Goal: Communication & Community: Answer question/provide support

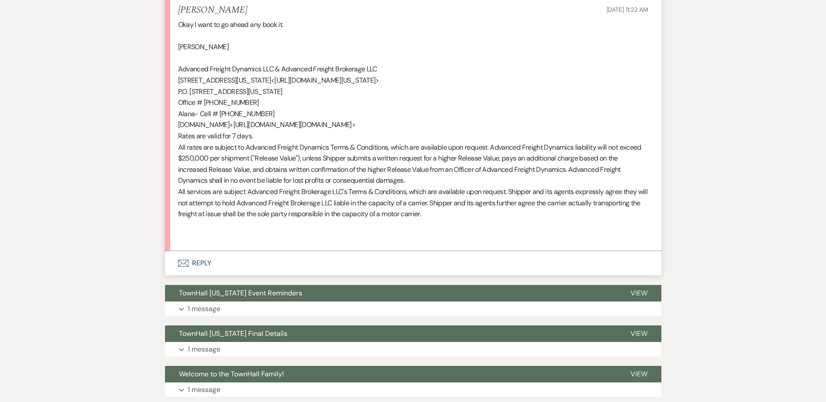
scroll to position [3888, 0]
click at [195, 275] on button "Envelope Reply" at bounding box center [413, 263] width 496 height 24
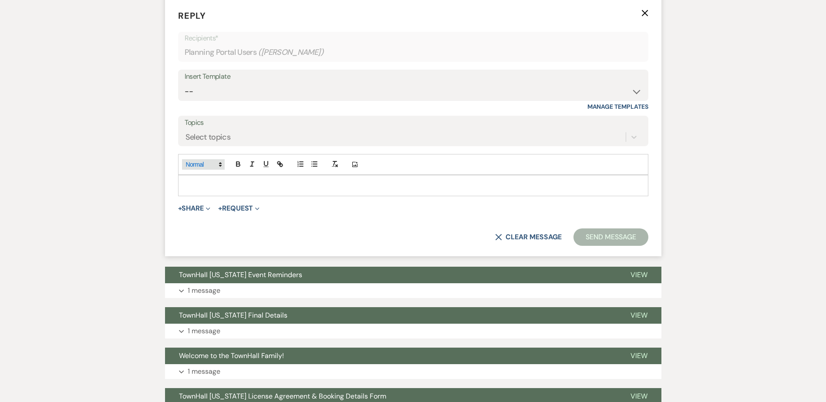
scroll to position [4149, 0]
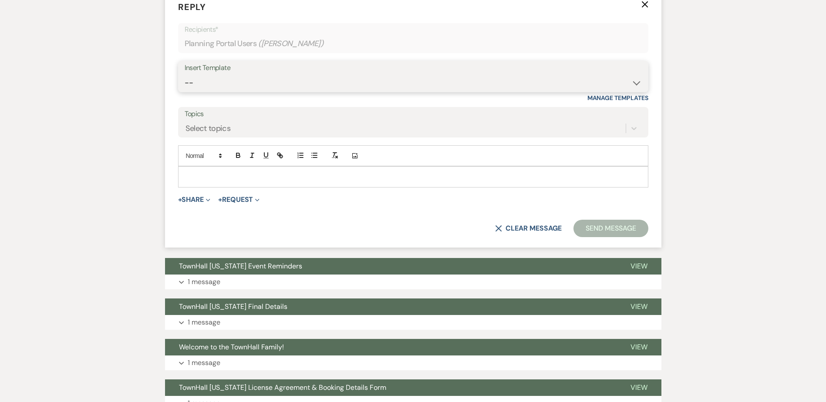
click at [199, 91] on select "-- Wedding Inquiry Follow Up: 2-3 days after initial lead- Avg Cost + Albums Th…" at bounding box center [413, 82] width 457 height 17
select select "1516"
click at [185, 91] on select "-- Wedding Inquiry Follow Up: 2-3 days after initial lead- Avg Cost + Albums Th…" at bounding box center [413, 82] width 457 height 17
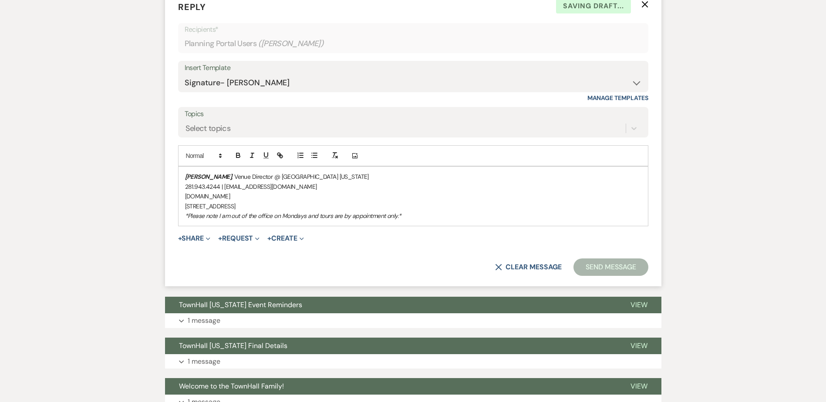
click at [182, 226] on div "[PERSON_NAME] , Venue Director @ [GEOGRAPHIC_DATA] [US_STATE] 281.943.4244 | [E…" at bounding box center [412, 196] width 469 height 59
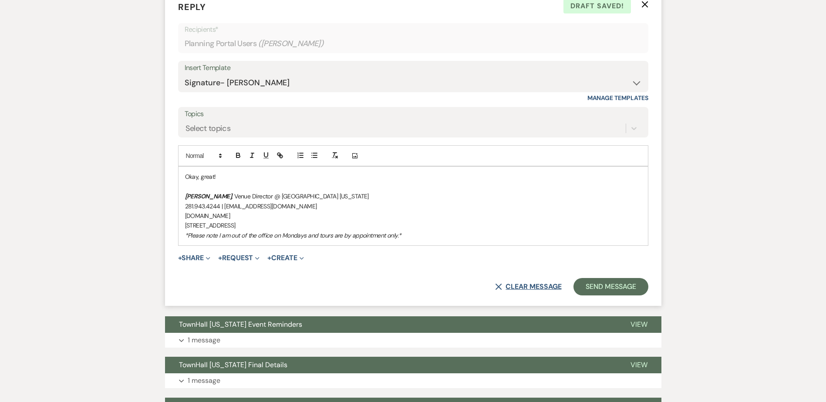
click at [499, 290] on icon "X" at bounding box center [498, 286] width 7 height 7
select select "0"
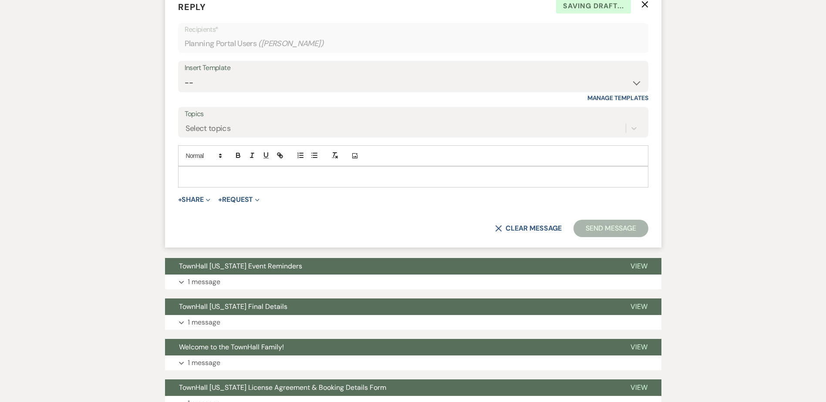
click at [643, 8] on icon "X" at bounding box center [644, 4] width 7 height 7
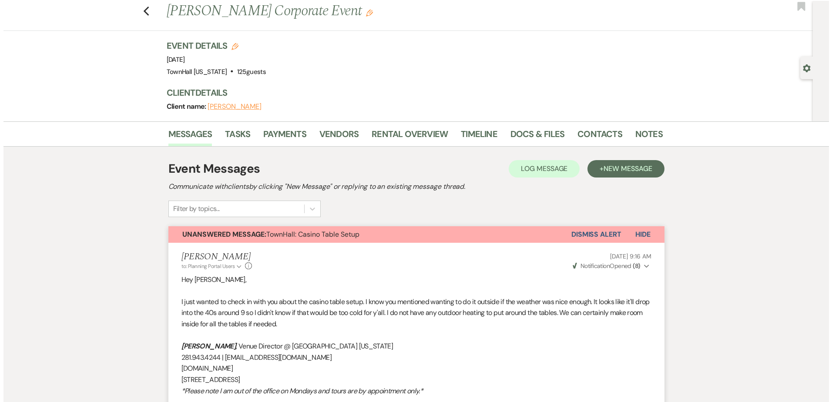
scroll to position [0, 0]
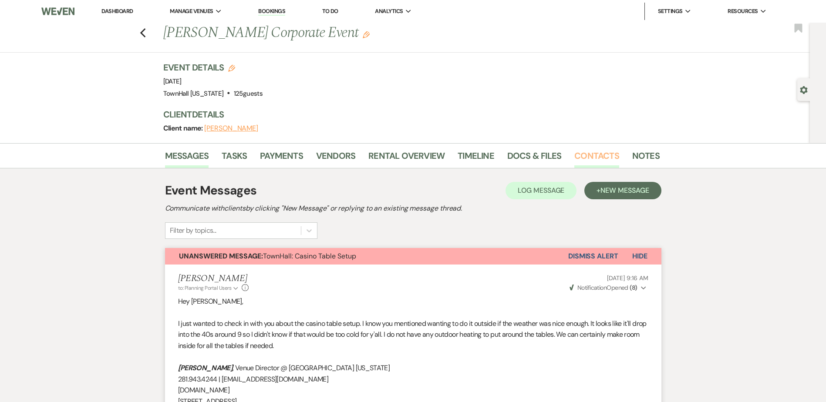
click at [598, 161] on link "Contacts" at bounding box center [596, 158] width 45 height 19
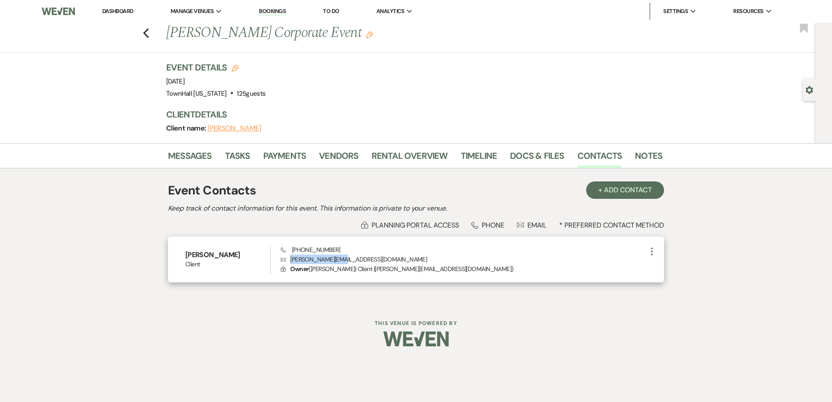
drag, startPoint x: 345, startPoint y: 259, endPoint x: 290, endPoint y: 259, distance: 54.8
click at [290, 259] on p "Envelope alana@afd-web.com" at bounding box center [464, 260] width 366 height 10
copy p "alana@afd-web.com"
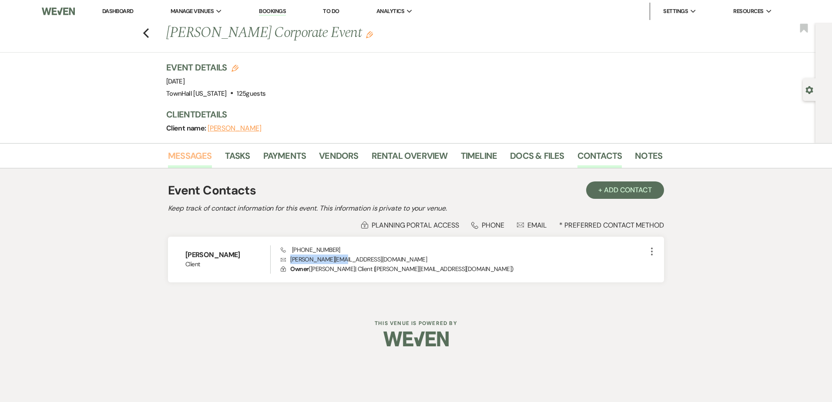
click at [181, 156] on link "Messages" at bounding box center [190, 158] width 44 height 19
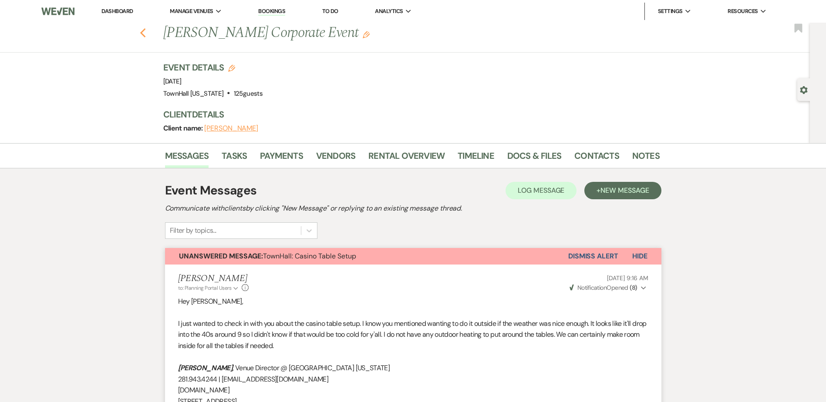
click at [144, 34] on use "button" at bounding box center [143, 33] width 6 height 10
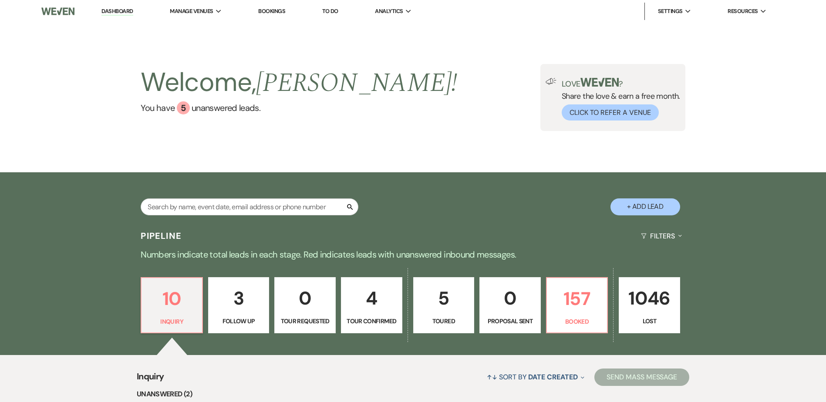
click at [622, 211] on button "+ Add Lead" at bounding box center [645, 206] width 70 height 17
select select "594"
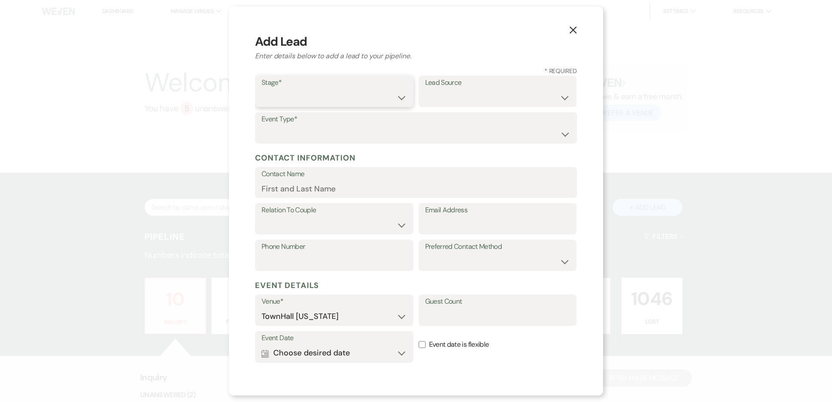
click at [288, 97] on select "Inquiry Follow Up Tour Requested Tour Confirmed Toured Proposal Sent Booked Lost" at bounding box center [334, 97] width 145 height 17
select select "6"
click at [262, 89] on select "Inquiry Follow Up Tour Requested Tour Confirmed Toured Proposal Sent Booked Lost" at bounding box center [334, 97] width 145 height 17
click at [497, 100] on select "Weven Venue Website Instagram Facebook Pinterest Google The Knot Wedding Wire H…" at bounding box center [497, 97] width 145 height 17
click at [346, 138] on select "Wedding Anniversary Party Baby Shower Bachelorette / Bachelor Party Birthday Pa…" at bounding box center [416, 134] width 309 height 17
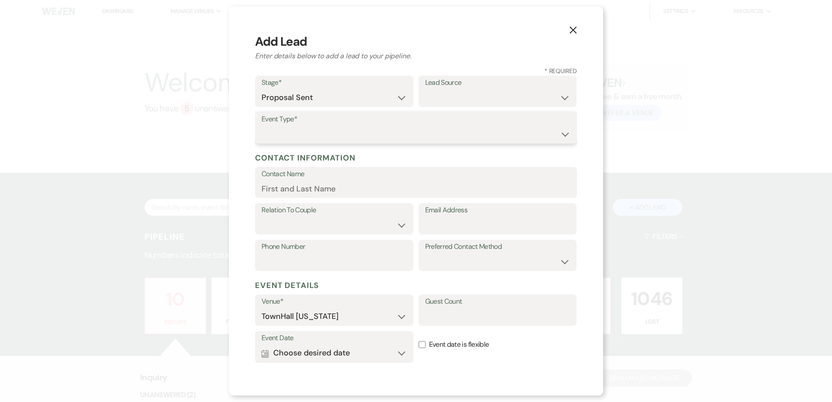
select select "9"
click at [262, 126] on select "Wedding Anniversary Party Baby Shower Bachelorette / Bachelor Party Birthday Pa…" at bounding box center [416, 134] width 309 height 17
click at [298, 191] on input "Contact Name" at bounding box center [416, 188] width 309 height 17
type input "Alana Lyons"
click at [333, 234] on select "Client Event Planner Parent of Client Family Member Friend Other" at bounding box center [334, 225] width 145 height 17
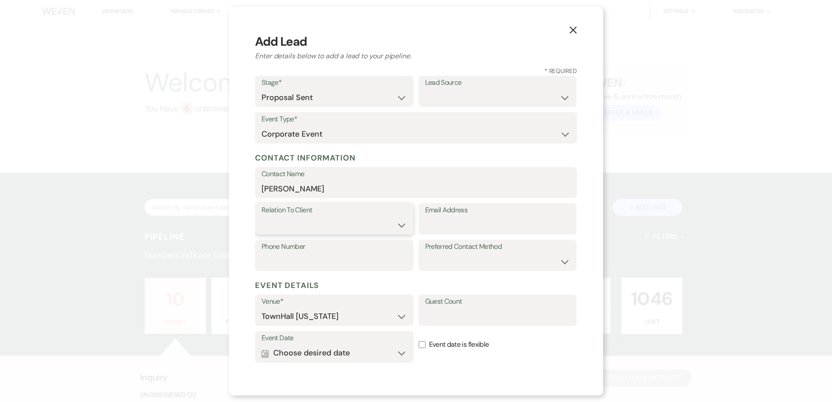
select select "1"
click at [262, 217] on select "Client Event Planner Parent of Client Family Member Friend Other" at bounding box center [334, 225] width 145 height 17
click at [442, 226] on input "Email Address" at bounding box center [497, 225] width 145 height 17
paste input "alana@afd-web.com"
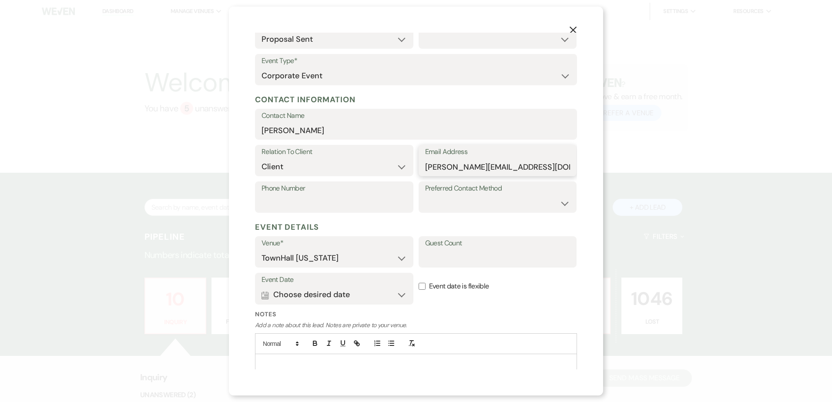
scroll to position [87, 0]
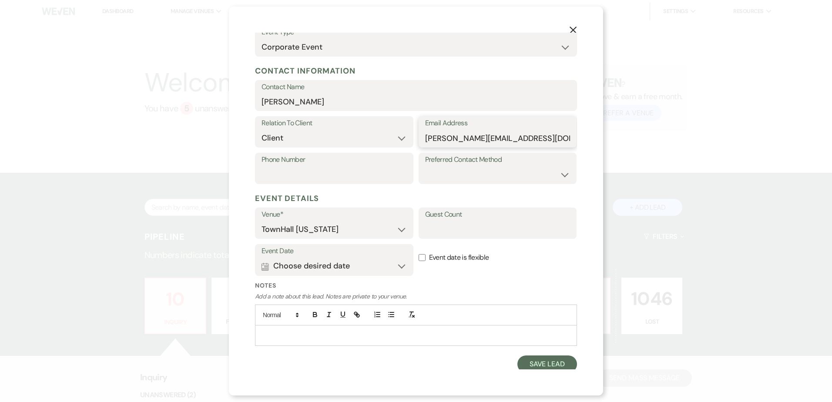
type input "alana@afd-web.com"
click at [394, 266] on button "Calendar Choose desired date Expand" at bounding box center [334, 266] width 145 height 17
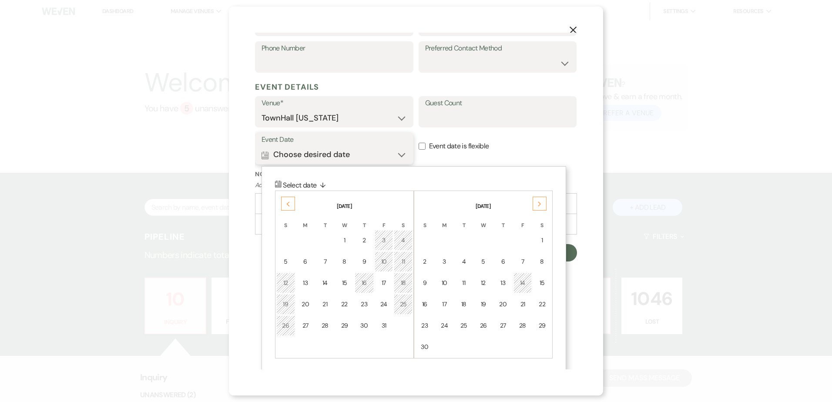
scroll to position [201, 0]
click at [542, 198] on div "Next" at bounding box center [540, 201] width 14 height 14
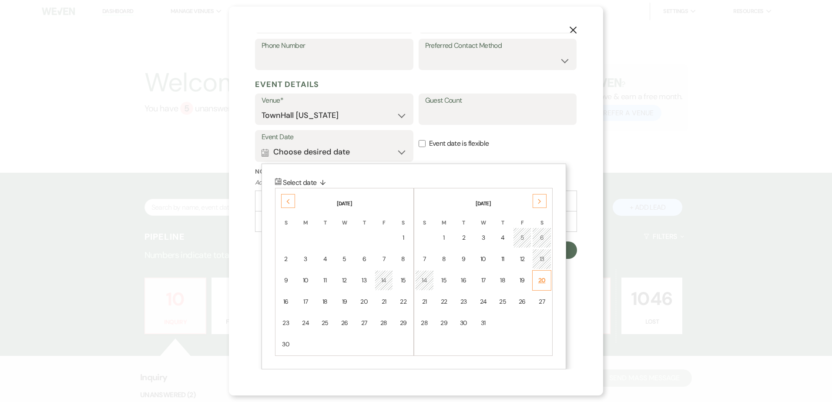
click at [545, 286] on td "20" at bounding box center [541, 280] width 19 height 20
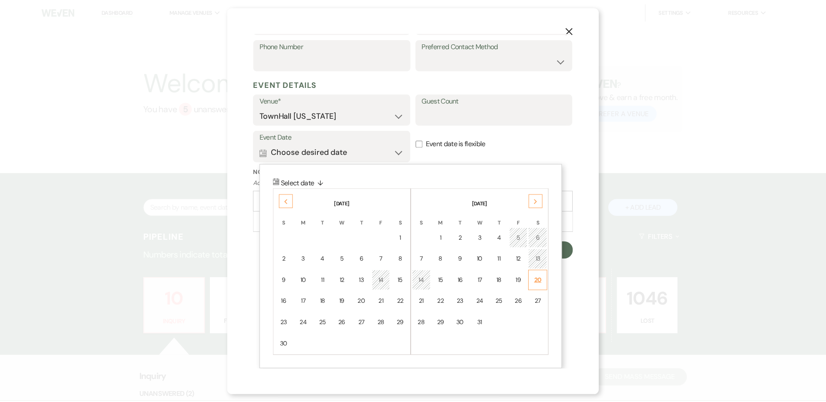
scroll to position [91, 0]
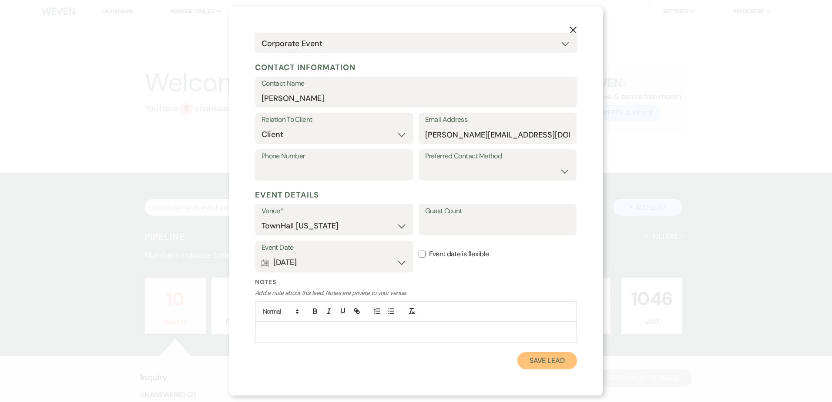
click at [534, 360] on button "Save Lead" at bounding box center [547, 360] width 60 height 17
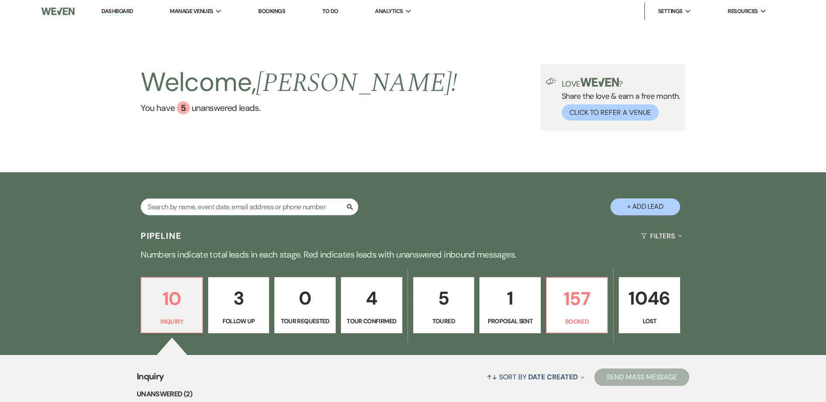
click at [514, 311] on p "1" at bounding box center [510, 298] width 50 height 29
select select "6"
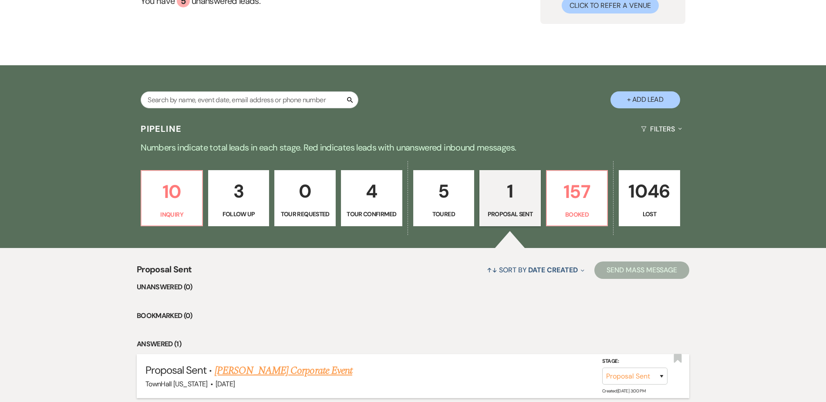
scroll to position [174, 0]
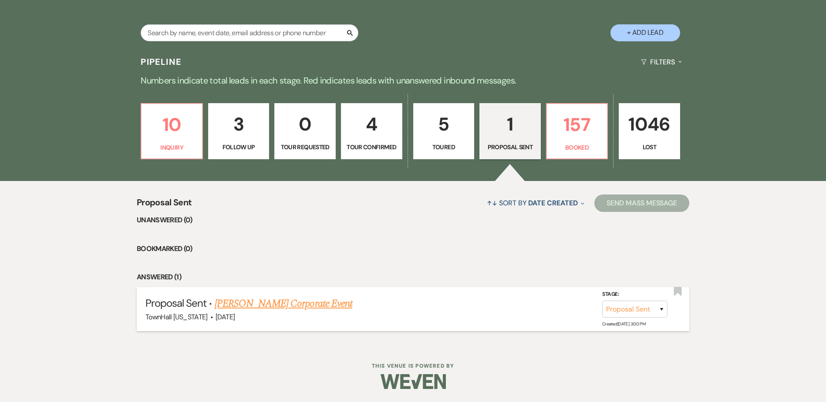
click at [264, 306] on link "Alana Lyons's Corporate Event" at bounding box center [284, 304] width 138 height 16
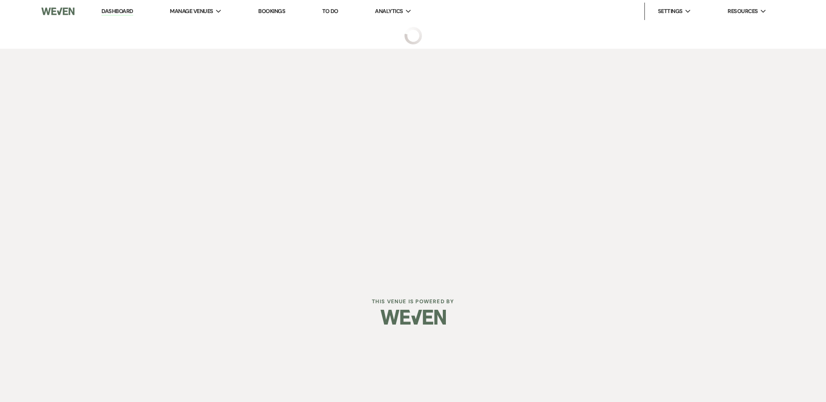
select select "6"
select select "9"
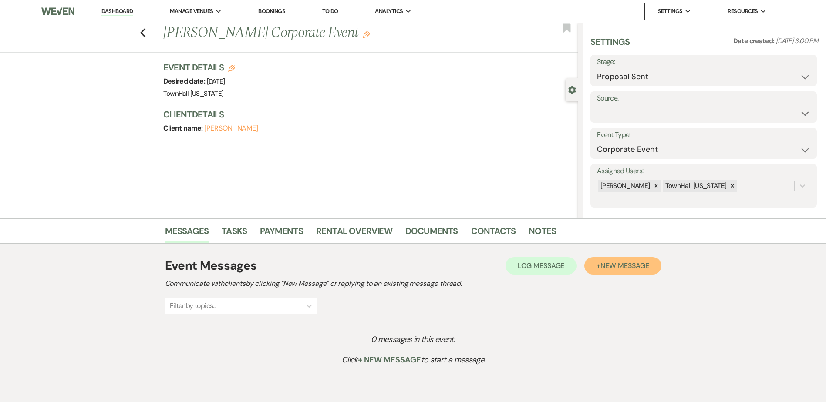
click at [634, 266] on span "New Message" at bounding box center [624, 265] width 48 height 9
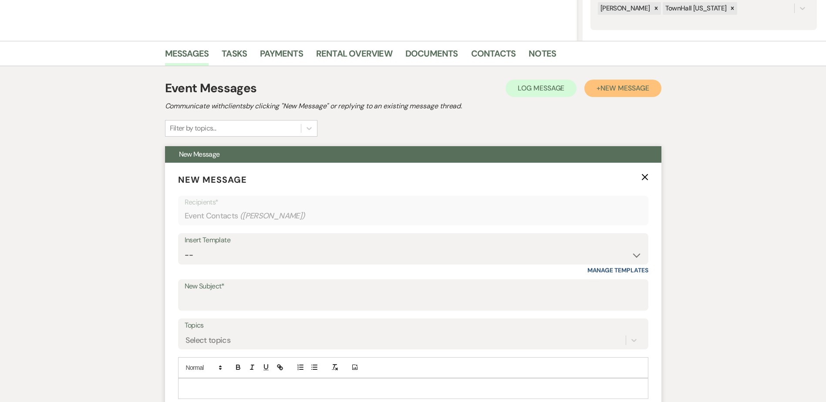
scroll to position [348, 0]
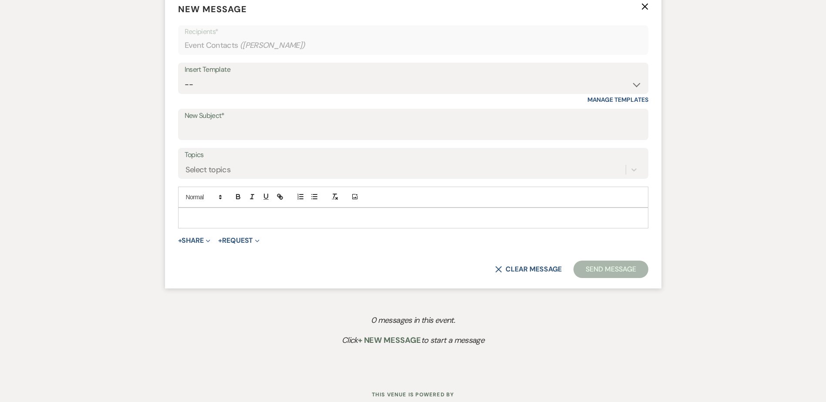
click at [201, 75] on div "Insert Template" at bounding box center [413, 70] width 457 height 13
click at [204, 81] on select "-- Wedding Inquiry Follow Up: 2-3 days after initial lead- Avg Cost + Albums Th…" at bounding box center [413, 84] width 457 height 17
select select "831"
click at [185, 76] on select "-- Wedding Inquiry Follow Up: 2-3 days after initial lead- Avg Cost + Albums Th…" at bounding box center [413, 84] width 457 height 17
type input "TownHall [US_STATE] License Agreement & Booking Details Form"
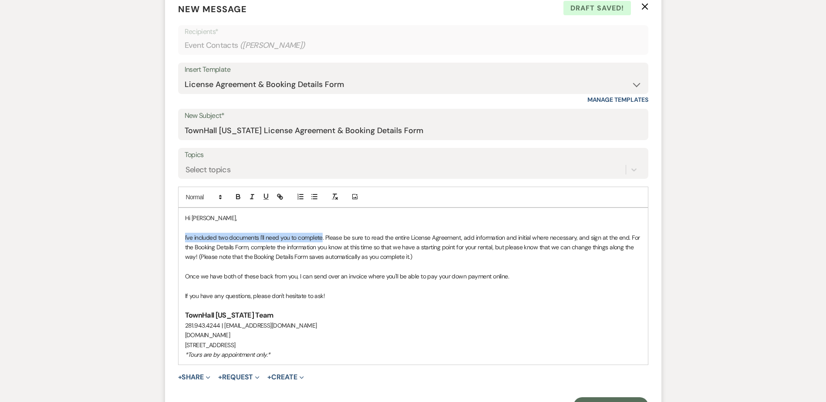
drag, startPoint x: 185, startPoint y: 238, endPoint x: 322, endPoint y: 239, distance: 138.0
click at [322, 239] on p "I've included two documents I'll need you to complete. Please be sure to read t…" at bounding box center [413, 247] width 456 height 29
drag, startPoint x: 442, startPoint y: 234, endPoint x: 492, endPoint y: 232, distance: 49.6
click at [492, 233] on p "Here is the link to the License Agreement I'll need you to complete. Please be …" at bounding box center [413, 247] width 456 height 29
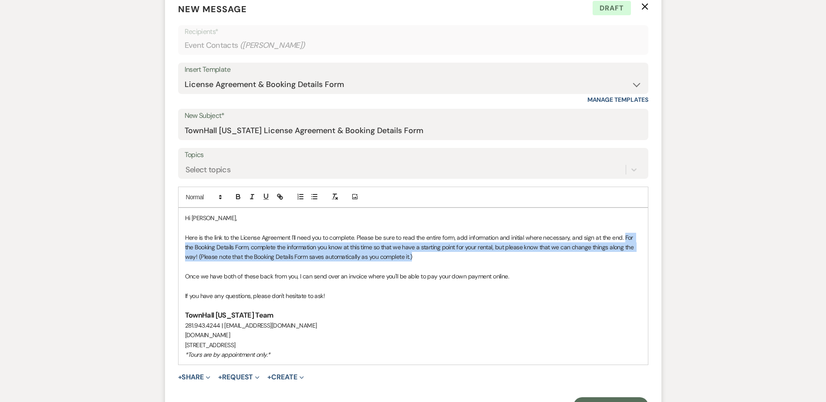
drag, startPoint x: 624, startPoint y: 238, endPoint x: 628, endPoint y: 253, distance: 16.0
click at [628, 253] on p "Here is the link to the License Agreement I'll need you to complete. Please be …" at bounding box center [413, 247] width 456 height 29
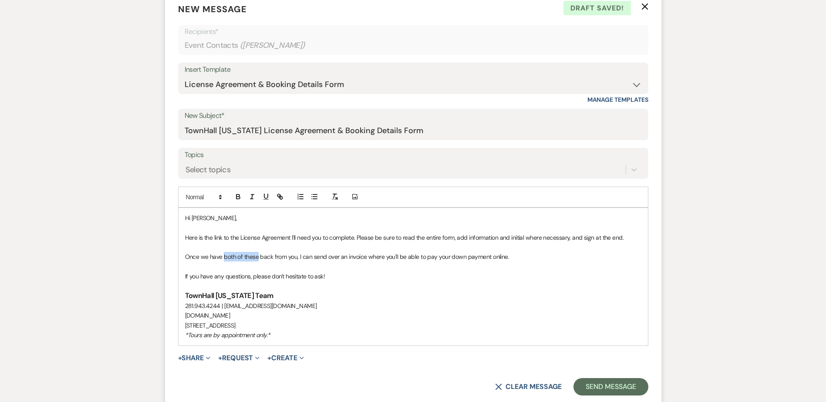
drag, startPoint x: 223, startPoint y: 255, endPoint x: 256, endPoint y: 255, distance: 33.1
click at [256, 255] on p "Once we have both of these back from you, I can send over an invoice where you'…" at bounding box center [413, 257] width 456 height 10
drag, startPoint x: 430, startPoint y: 128, endPoint x: 312, endPoint y: 130, distance: 118.4
click at [312, 130] on input "TownHall [US_STATE] License Agreement & Booking Details Form" at bounding box center [413, 130] width 457 height 17
type input "TownHall Texas License Agreement"
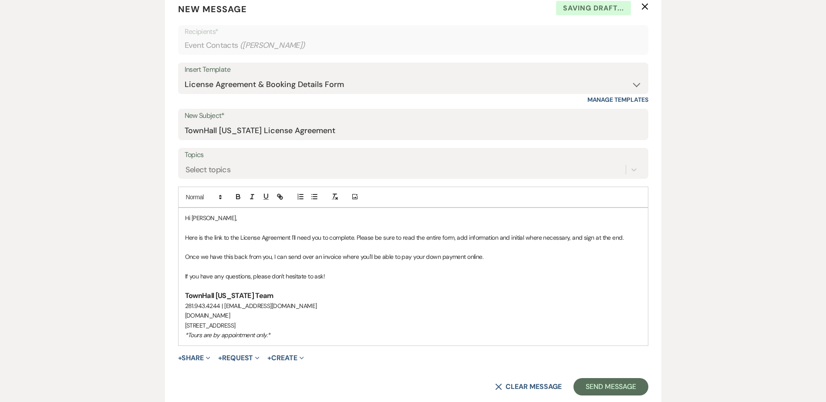
click at [124, 216] on div "Messages Tasks Payments Rental Overview Documents Contacts Notes Event Messages…" at bounding box center [413, 181] width 826 height 622
click at [626, 386] on button "Send Message" at bounding box center [610, 386] width 74 height 17
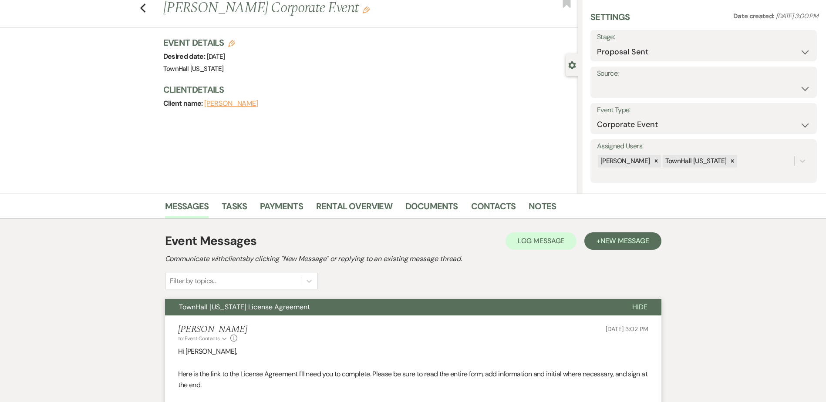
scroll to position [0, 0]
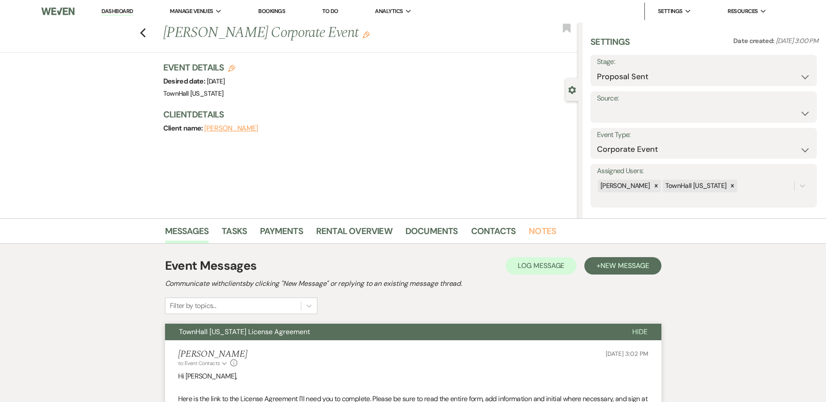
drag, startPoint x: 545, startPoint y: 230, endPoint x: 536, endPoint y: 247, distance: 19.1
click at [545, 230] on link "Notes" at bounding box center [541, 233] width 27 height 19
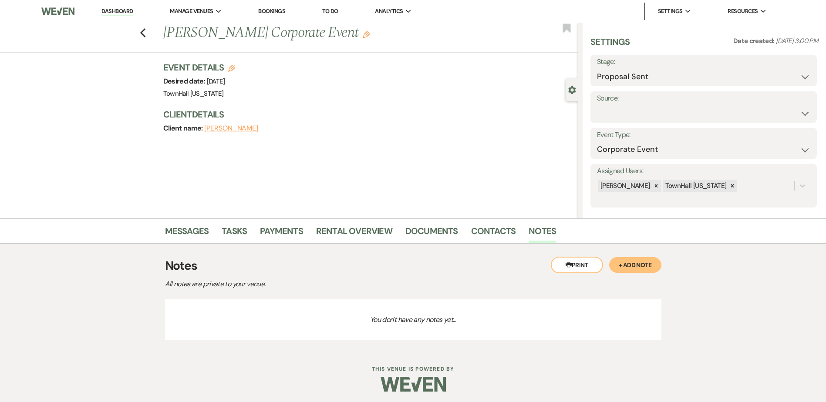
click at [648, 263] on button "+ Add Note" at bounding box center [635, 265] width 52 height 16
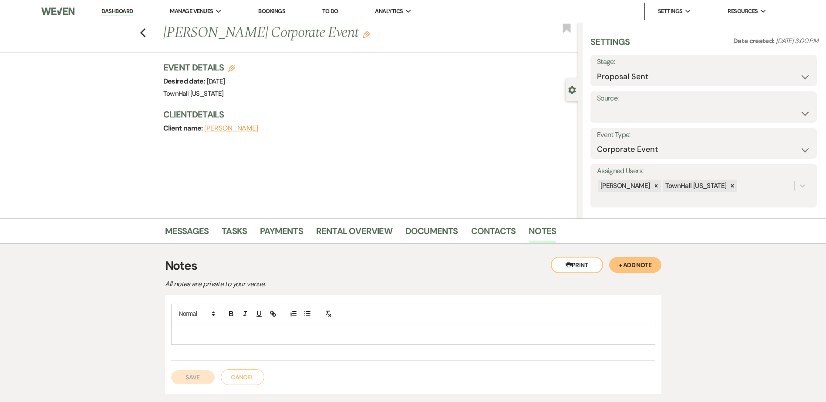
click at [243, 330] on p at bounding box center [413, 334] width 470 height 10
paste div
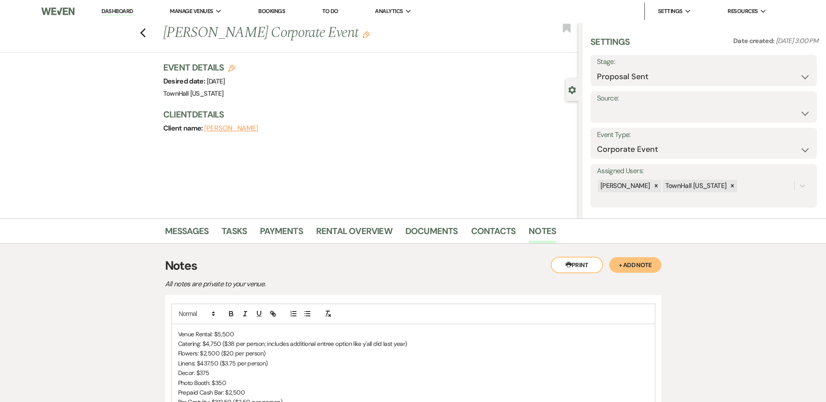
click at [177, 332] on div "Venue Rental: $5,500 Catering: $4,750 ($38 per person; includes additional entr…" at bounding box center [412, 378] width 483 height 108
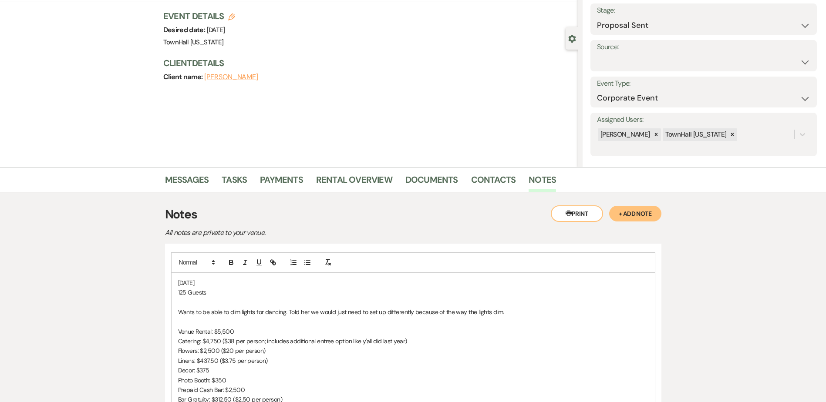
scroll to position [174, 0]
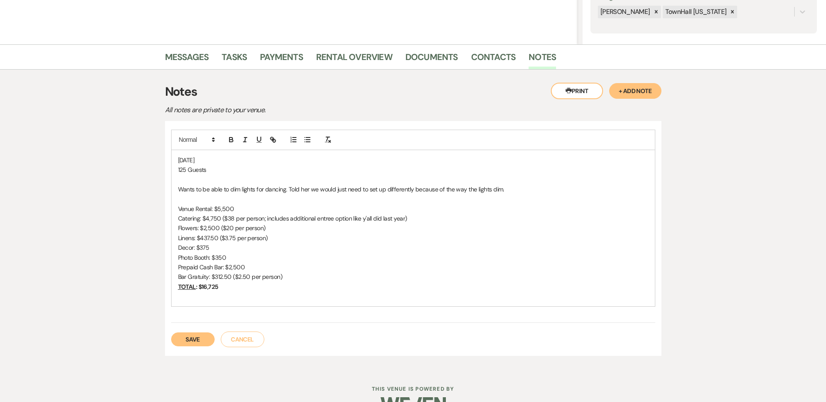
click at [196, 336] on button "Save" at bounding box center [193, 339] width 44 height 14
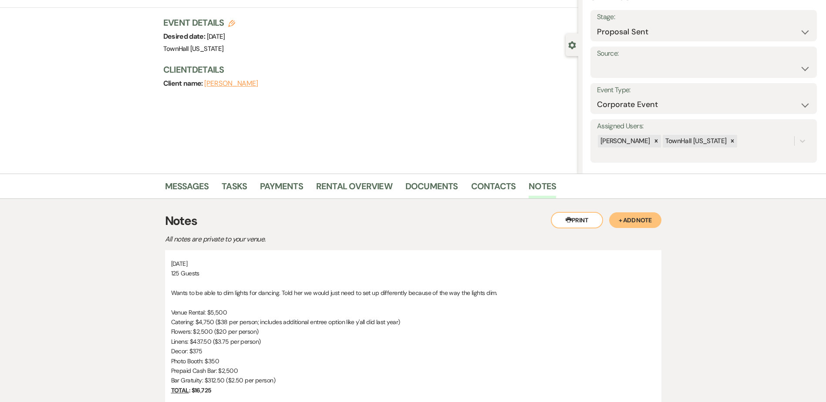
scroll to position [0, 0]
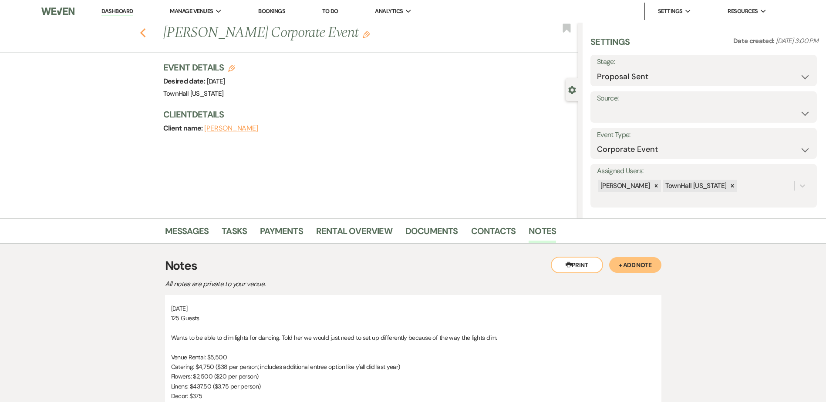
click at [144, 30] on icon "Previous" at bounding box center [143, 33] width 7 height 10
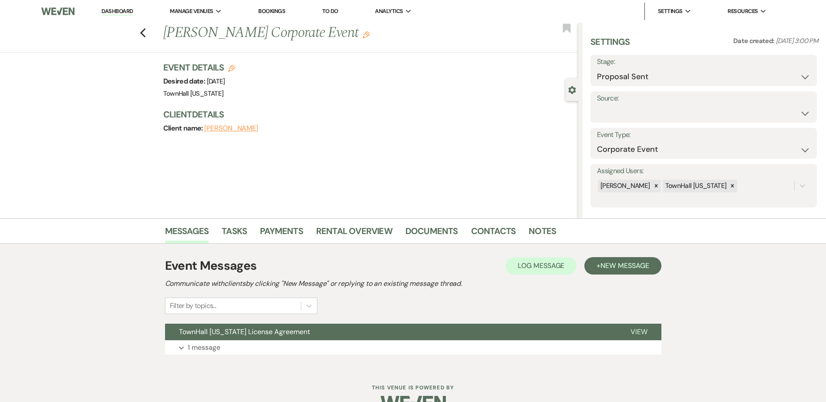
drag, startPoint x: 124, startPoint y: 10, endPoint x: 138, endPoint y: 20, distance: 17.5
click at [124, 10] on link "Dashboard" at bounding box center [116, 11] width 31 height 8
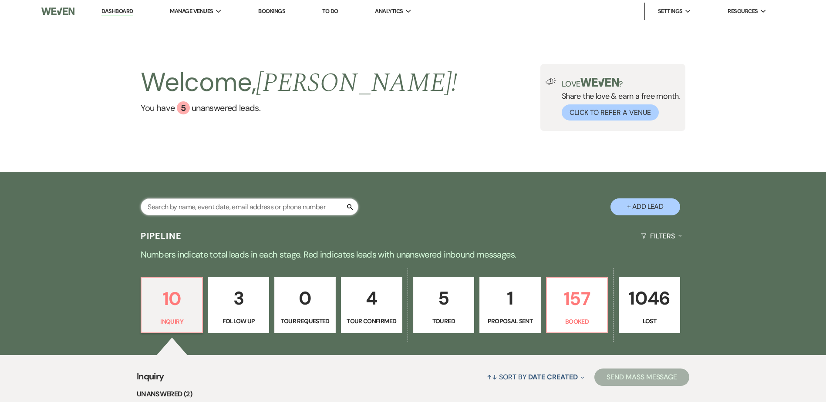
click at [324, 210] on input "text" at bounding box center [250, 206] width 218 height 17
type input "alana"
select select "6"
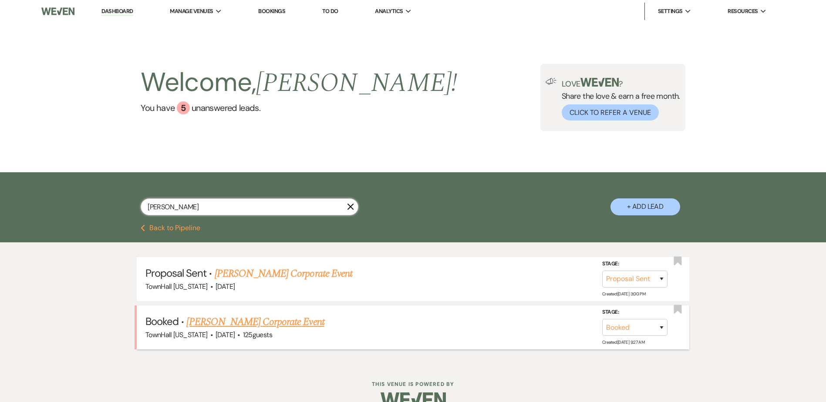
type input "alana"
click at [282, 320] on link "Alana Lyons's Corporate Event" at bounding box center [255, 322] width 138 height 16
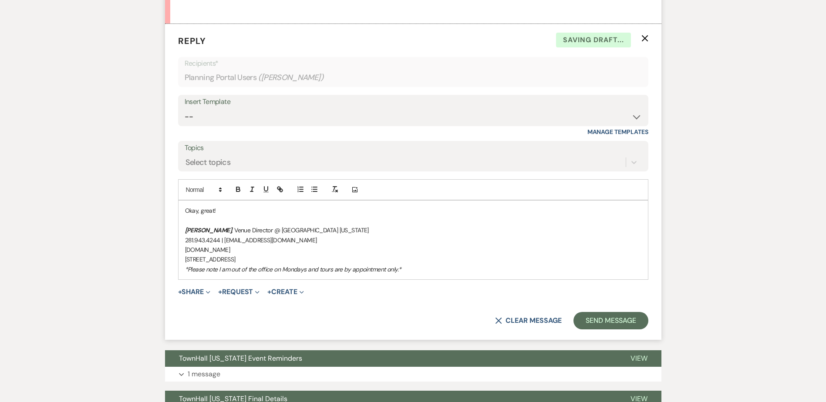
scroll to position [4117, 0]
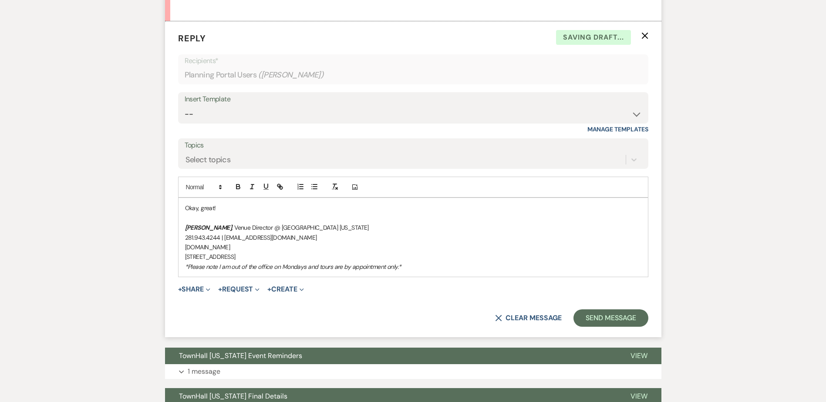
click at [221, 213] on p "Okay, great!" at bounding box center [413, 208] width 456 height 10
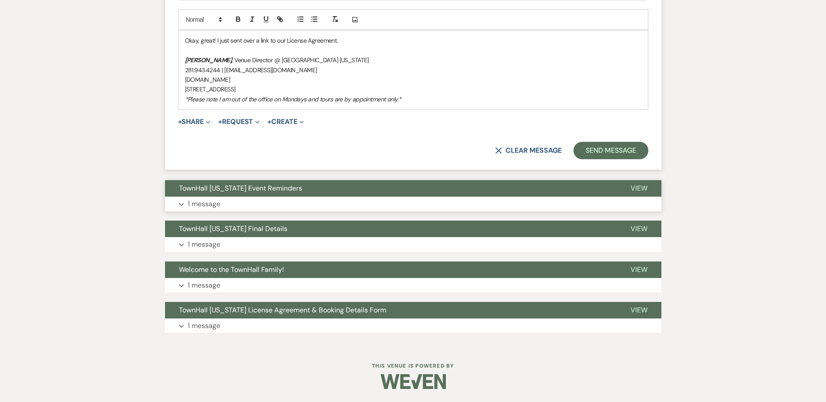
scroll to position [4291, 0]
click at [627, 159] on button "Send Message" at bounding box center [610, 150] width 74 height 17
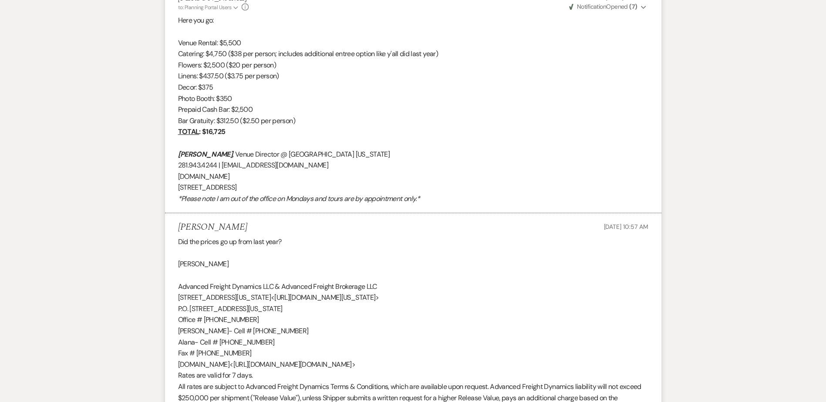
scroll to position [2912, 0]
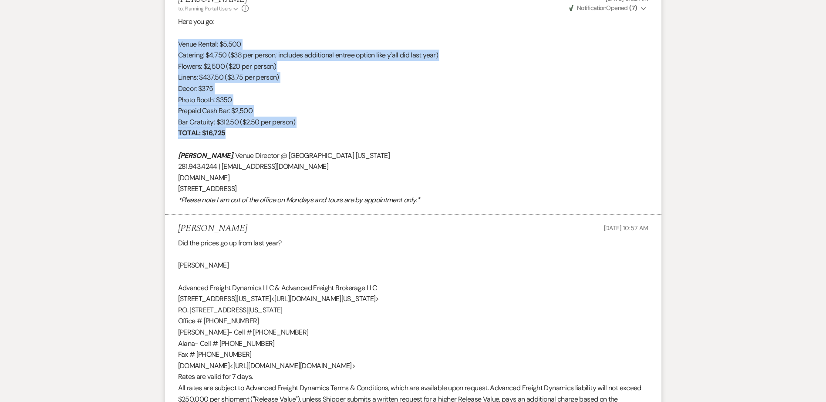
drag, startPoint x: 178, startPoint y: 100, endPoint x: 231, endPoint y: 191, distance: 104.5
click at [231, 191] on div "Here you go: Venue Rental: $5,500 Catering: $4,750 ($38 per person; includes ad…" at bounding box center [413, 110] width 470 height 189
copy div "Venue Rental: $5,500 Catering: $4,750 ($38 per person; includes additional entr…"
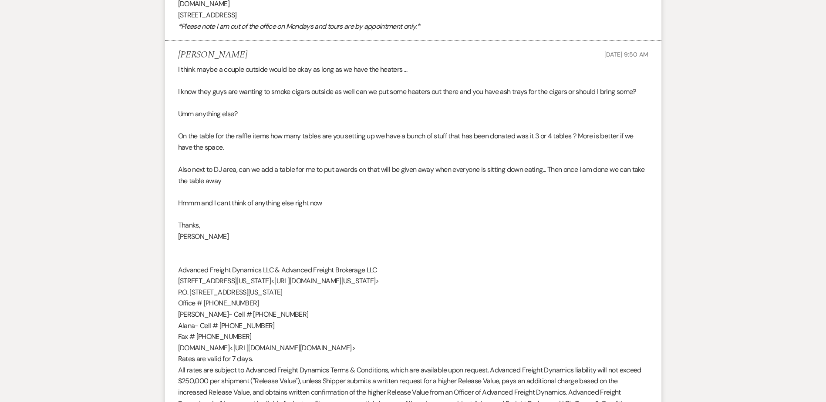
scroll to position [0, 0]
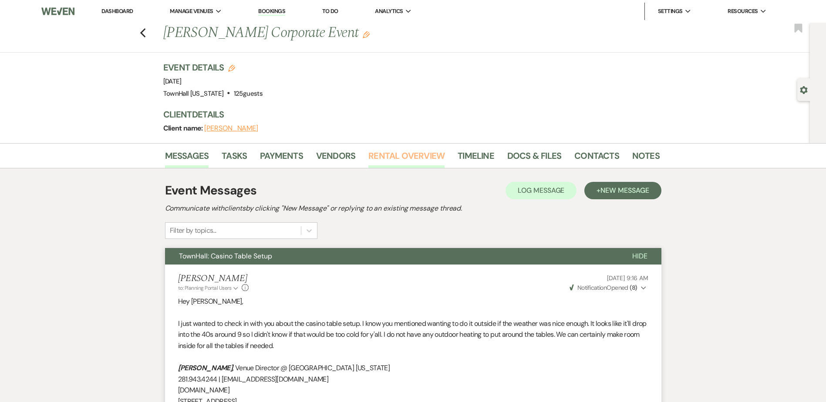
drag, startPoint x: 412, startPoint y: 157, endPoint x: 372, endPoint y: 159, distance: 40.1
click at [412, 157] on link "Rental Overview" at bounding box center [406, 158] width 76 height 19
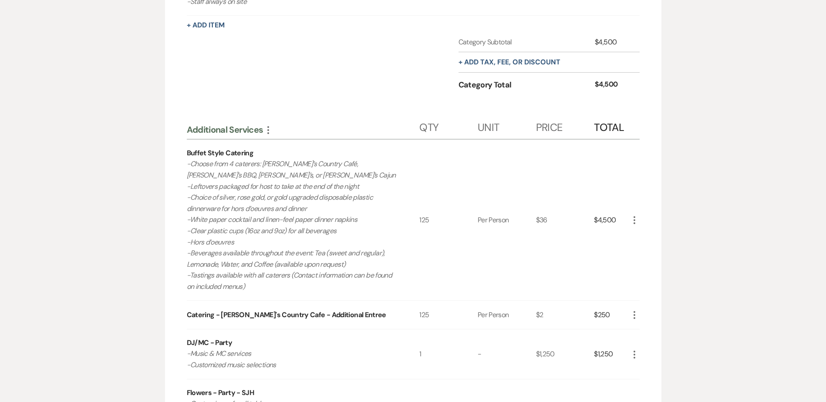
scroll to position [522, 0]
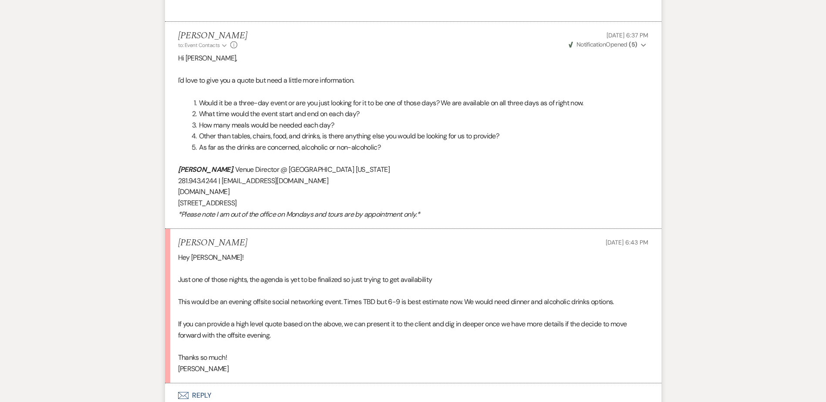
scroll to position [572, 0]
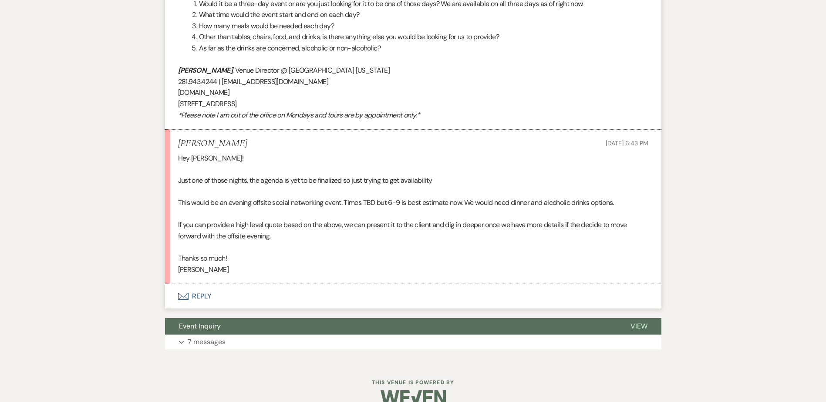
click at [210, 296] on button "Envelope Reply" at bounding box center [413, 296] width 496 height 24
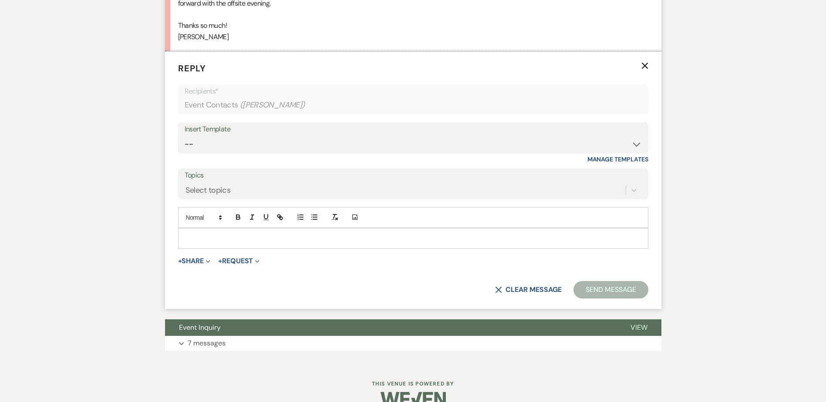
scroll to position [823, 0]
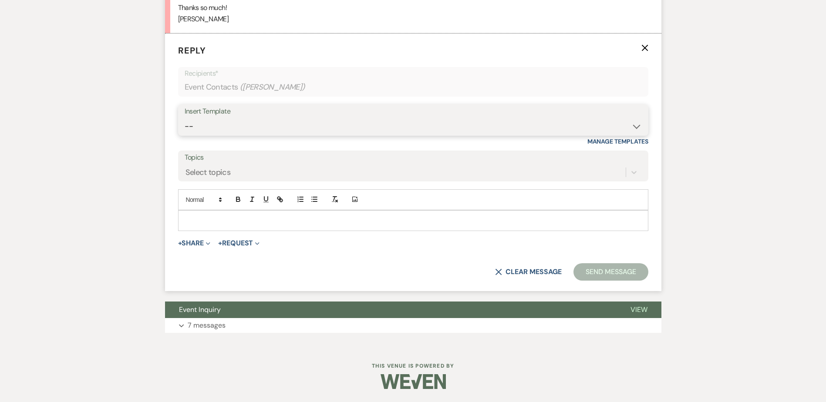
click at [217, 132] on select "-- Wedding Inquiry Follow Up: 2-3 days after initial lead- Avg Cost + Albums Th…" at bounding box center [413, 126] width 457 height 17
select select "1516"
click at [185, 118] on select "-- Wedding Inquiry Follow Up: 2-3 days after initial lead- Avg Cost + Albums Th…" at bounding box center [413, 126] width 457 height 17
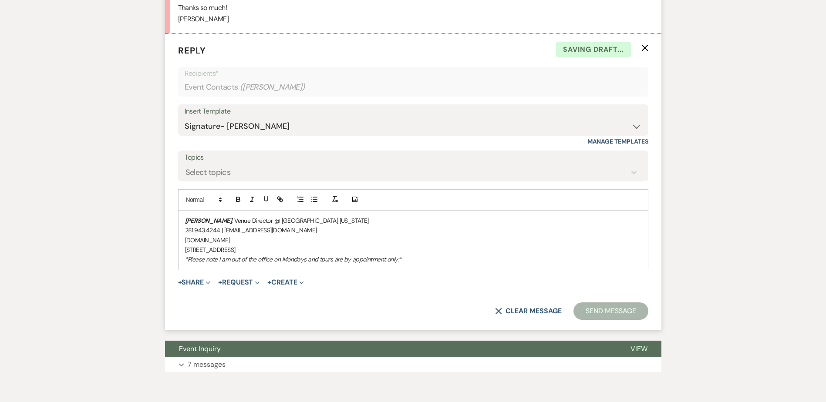
click at [184, 217] on div "[PERSON_NAME] , Venue Director @ [GEOGRAPHIC_DATA] [US_STATE] 281.943.4244 | [E…" at bounding box center [412, 240] width 469 height 59
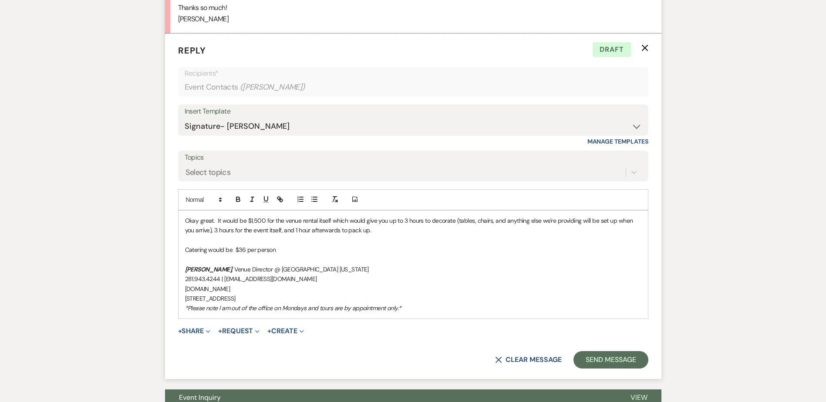
click at [332, 244] on p at bounding box center [413, 240] width 456 height 10
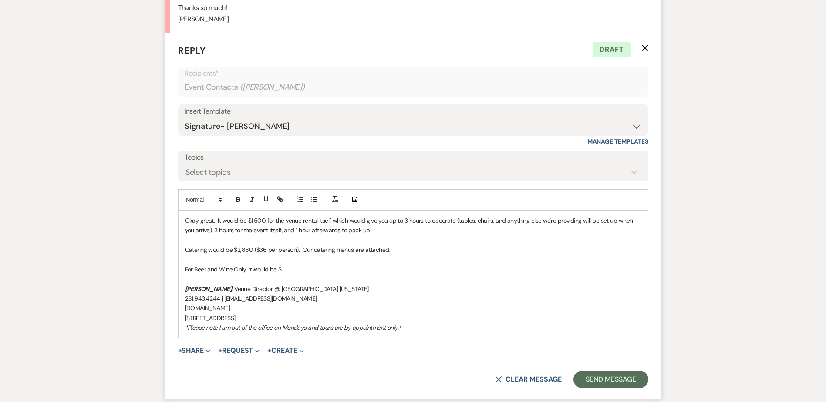
click at [335, 299] on p "281.943.4244 | [EMAIL_ADDRESS][DOMAIN_NAME]" at bounding box center [413, 299] width 456 height 10
click at [305, 269] on p "For Beer and Wine Only, it would be $" at bounding box center [413, 270] width 456 height 10
click at [334, 304] on p "[DOMAIN_NAME]" at bounding box center [413, 308] width 456 height 10
drag, startPoint x: 283, startPoint y: 269, endPoint x: 289, endPoint y: 268, distance: 5.8
click at [289, 268] on p "For Beer and Wine Only, it would be $1,760 ($22 per person)" at bounding box center [413, 270] width 456 height 10
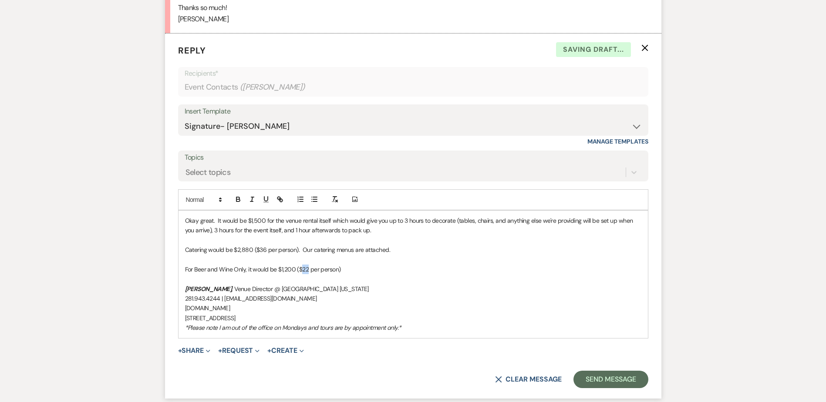
drag, startPoint x: 302, startPoint y: 269, endPoint x: 306, endPoint y: 270, distance: 4.4
click at [306, 270] on p "For Beer and Wine Only, it would be $1,200 ($22 per person)" at bounding box center [413, 270] width 456 height 10
click at [358, 271] on p "For Beer and Wine Only, it would be $1,200 ($15 per person)" at bounding box center [413, 270] width 456 height 10
click at [366, 268] on p "For Beer and Wine Only, it would be $1,200 ($15 per person) or $" at bounding box center [413, 270] width 456 height 10
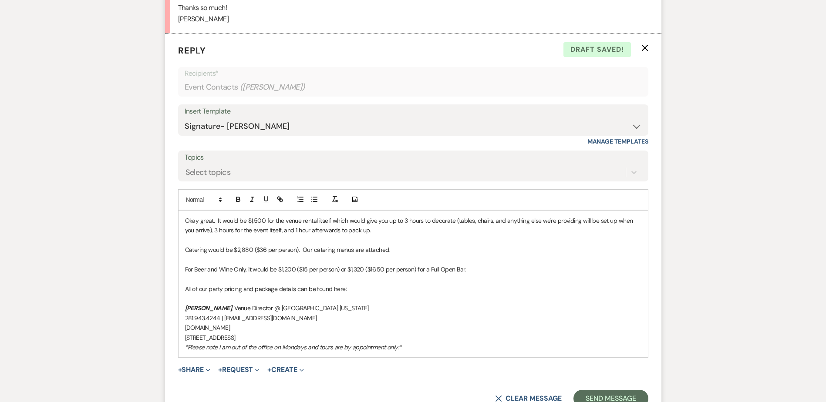
click at [366, 288] on p "All of our party pricing and package details can be found here:" at bounding box center [413, 289] width 456 height 10
drag, startPoint x: 353, startPoint y: 290, endPoint x: 180, endPoint y: 286, distance: 173.7
click at [180, 286] on div "Okay great. It would be $1,500 for the venue rental itself which would give you…" at bounding box center [412, 284] width 469 height 147
click at [617, 288] on p "Linens are an additional $3.50 per person if that would be necessary. We can al…" at bounding box center [413, 289] width 456 height 10
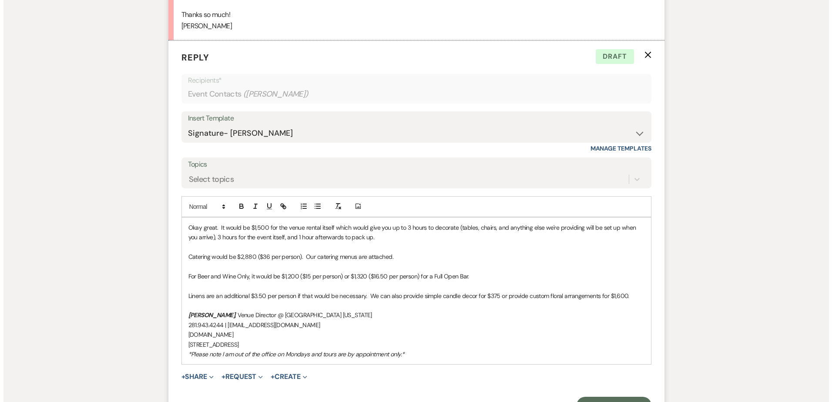
scroll to position [910, 0]
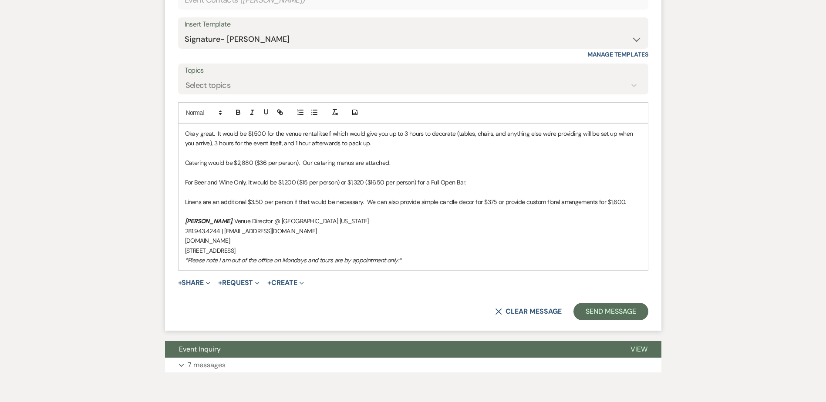
click at [453, 132] on p "Okay great. It would be $1,500 for the venue rental itself which would give you…" at bounding box center [413, 139] width 456 height 20
click at [207, 284] on span "Expand" at bounding box center [207, 282] width 7 height 9
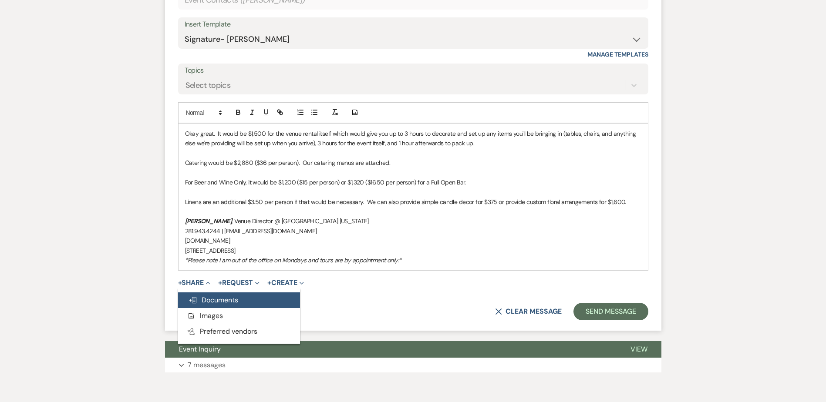
click at [208, 305] on button "Doc Upload Documents" at bounding box center [239, 300] width 122 height 16
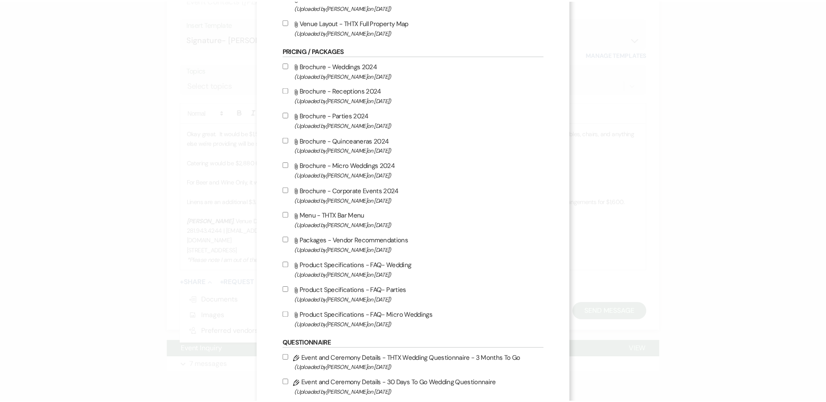
scroll to position [0, 0]
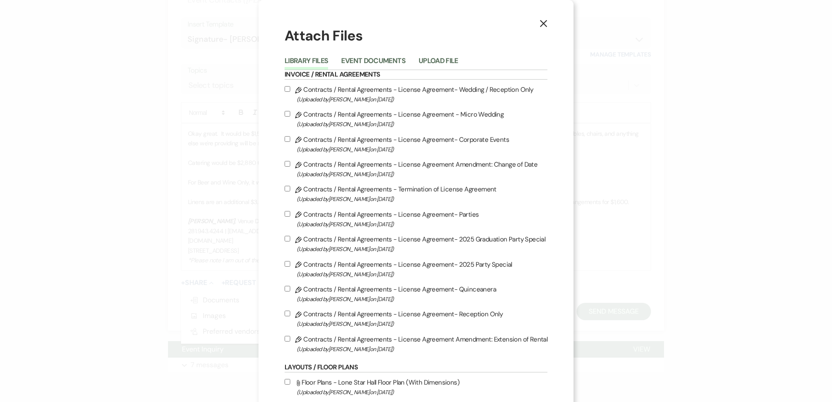
click at [440, 56] on li "Upload File" at bounding box center [445, 62] width 53 height 14
click at [440, 57] on button "Upload File" at bounding box center [439, 63] width 40 height 12
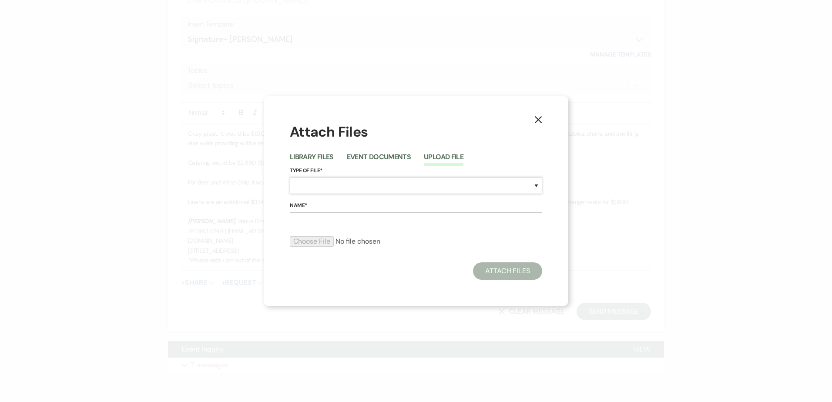
click at [300, 186] on select "Special Event Insurance Vendor Certificate of Insurance Contracts / Rental Agre…" at bounding box center [416, 185] width 252 height 17
select select "69"
click at [290, 177] on select "Special Event Insurance Vendor Certificate of Insurance Contracts / Rental Agre…" at bounding box center [416, 185] width 252 height 17
click at [308, 224] on input "Name*" at bounding box center [416, 220] width 252 height 17
type input "THTX Catering Menu"
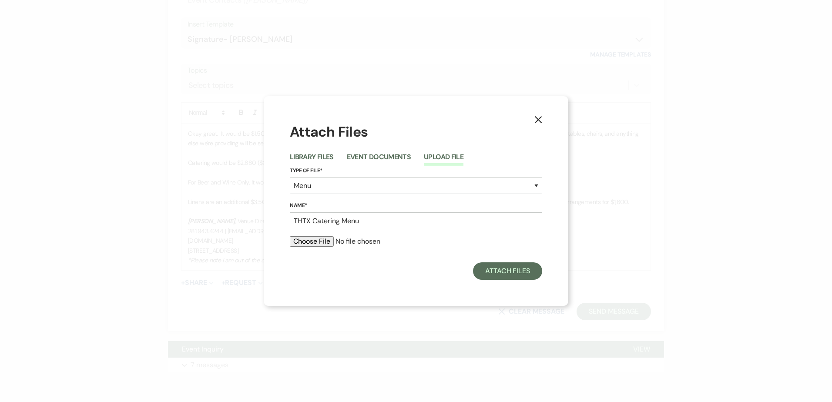
click at [319, 248] on div at bounding box center [416, 244] width 252 height 17
click at [316, 240] on input "file" at bounding box center [416, 241] width 252 height 10
type input "C:\fakepath\THTX Catering Menus.pdf"
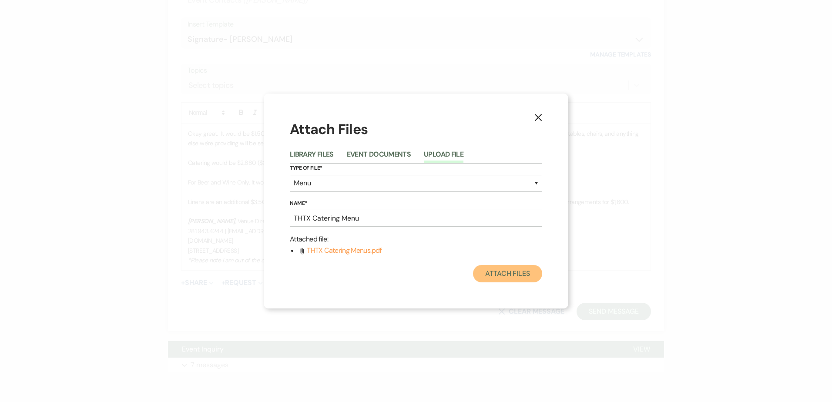
click at [508, 272] on button "Attach Files" at bounding box center [507, 273] width 69 height 17
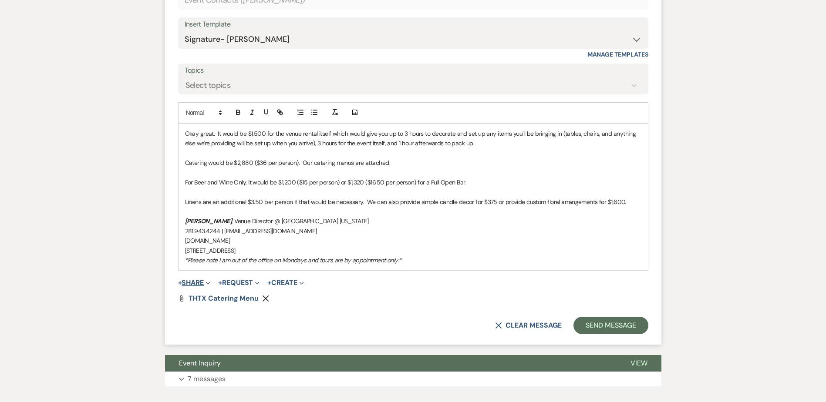
click at [202, 282] on button "+ Share Expand" at bounding box center [194, 282] width 33 height 7
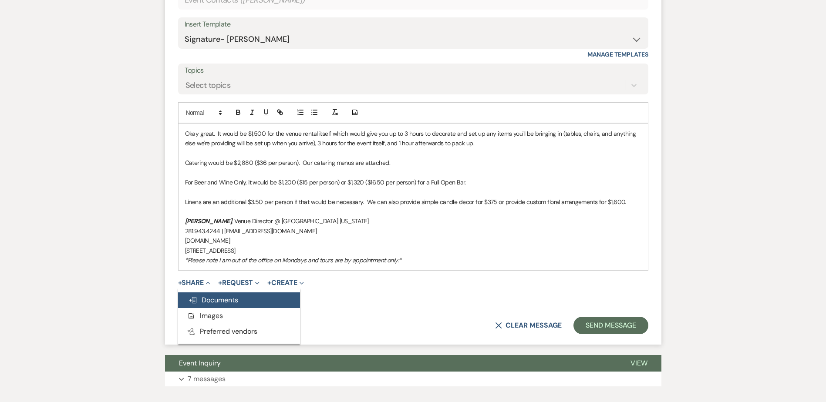
click at [205, 302] on span "Doc Upload Documents" at bounding box center [213, 299] width 50 height 9
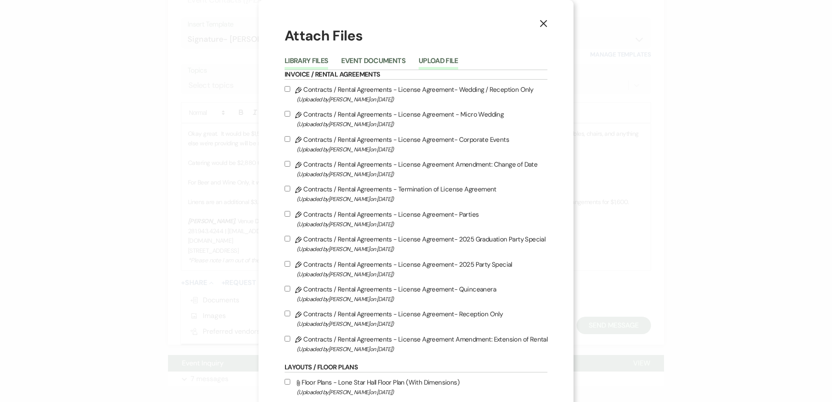
click at [433, 61] on button "Upload File" at bounding box center [439, 63] width 40 height 12
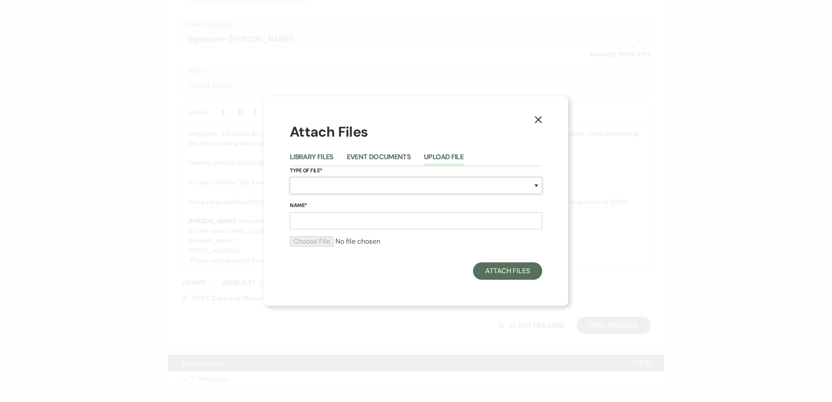
click at [358, 180] on select "Special Event Insurance Vendor Certificate of Insurance Contracts / Rental Agre…" at bounding box center [416, 185] width 252 height 17
select select "70"
click at [290, 177] on select "Special Event Insurance Vendor Certificate of Insurance Contracts / Rental Agre…" at bounding box center [416, 185] width 252 height 17
click at [311, 218] on input "Name*" at bounding box center [416, 220] width 252 height 17
type input "THTX Bar Menu"
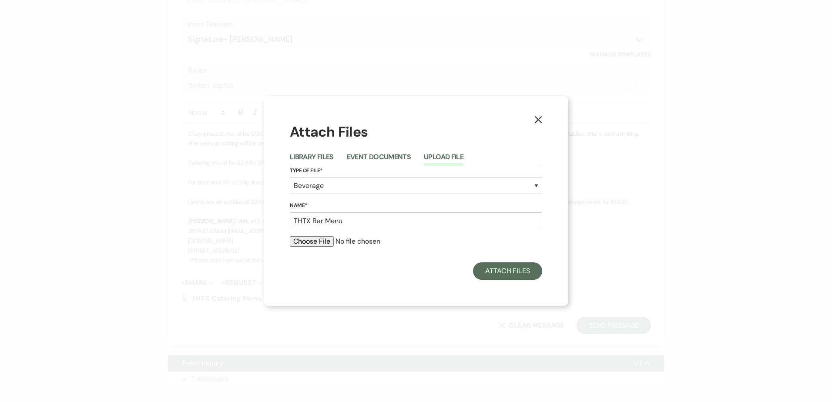
click at [320, 242] on input "file" at bounding box center [416, 241] width 252 height 10
type input "C:\fakepath\TownHall Texas Bar Packages.pdf"
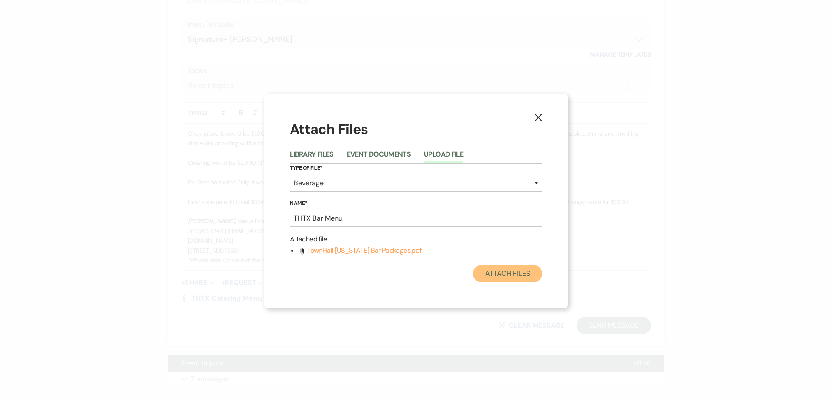
click at [510, 278] on button "Attach Files" at bounding box center [507, 273] width 69 height 17
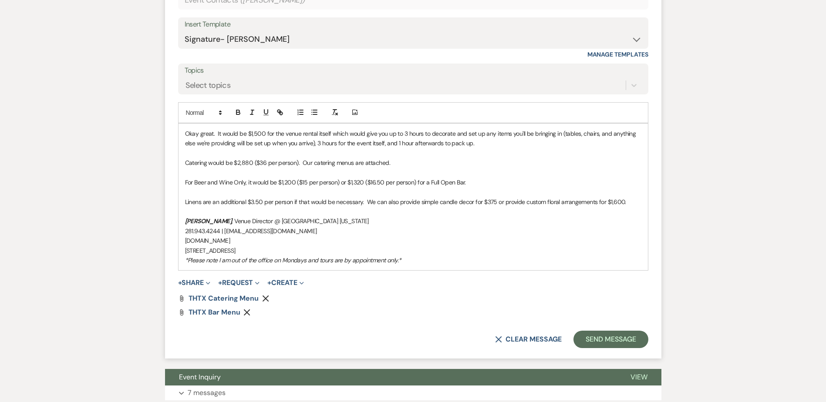
click at [473, 180] on p "For Beer and Wine Only, it would be $1,200 ($15 per person) or $1,320 ($16.50 p…" at bounding box center [413, 183] width 456 height 10
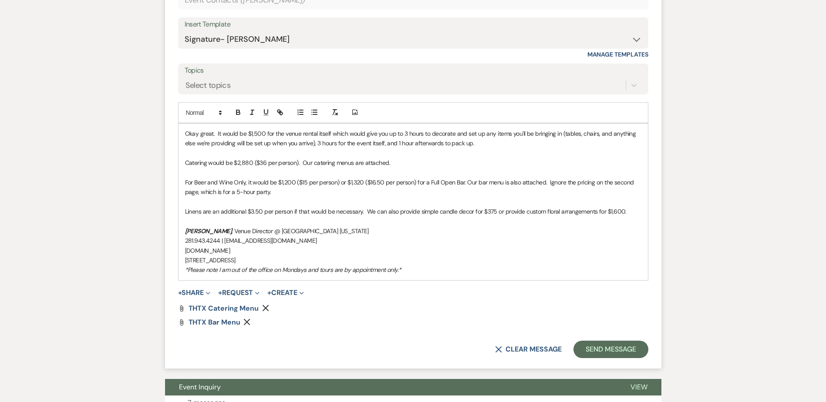
click at [262, 191] on p "For Beer and Wine Only, it would be $1,200 ($15 per person) or $1,320 ($16.50 p…" at bounding box center [413, 188] width 456 height 20
click at [284, 190] on p "For Beer and Wine Only, it would be $1,200 ($15 per person) or $1,320 ($16.50 p…" at bounding box center [413, 188] width 456 height 20
click at [196, 131] on p "Okay great. It would be $1,500 for the venue rental itself which would give you…" at bounding box center [413, 139] width 456 height 20
click at [637, 212] on p "Linens are an additional $3.50 per person if that would be necessary. We can al…" at bounding box center [413, 212] width 456 height 10
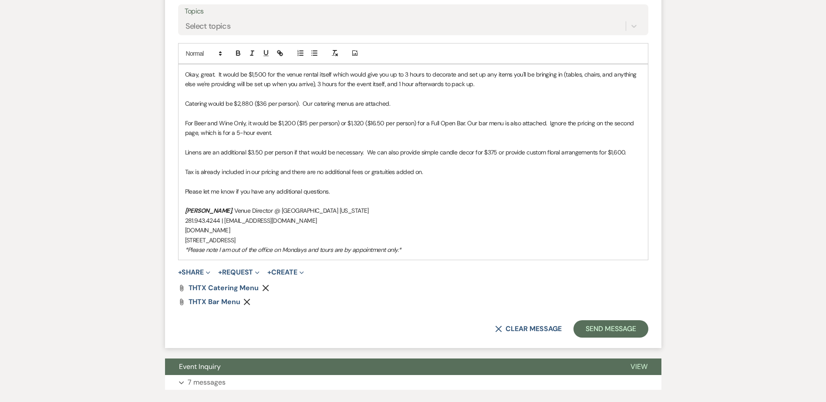
scroll to position [997, 0]
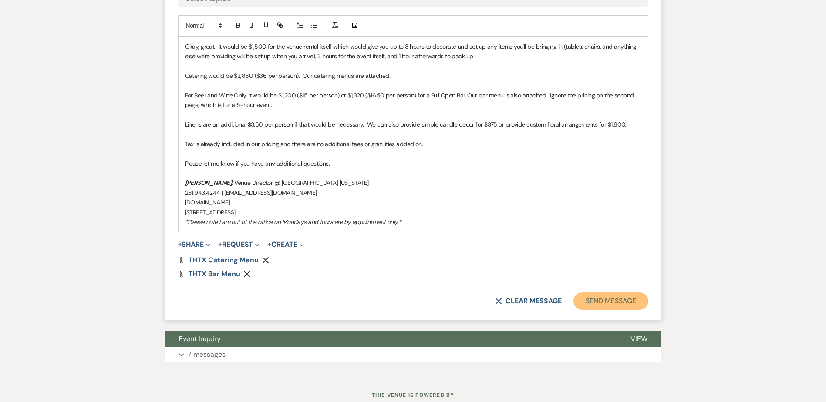
click at [606, 299] on button "Send Message" at bounding box center [610, 300] width 74 height 17
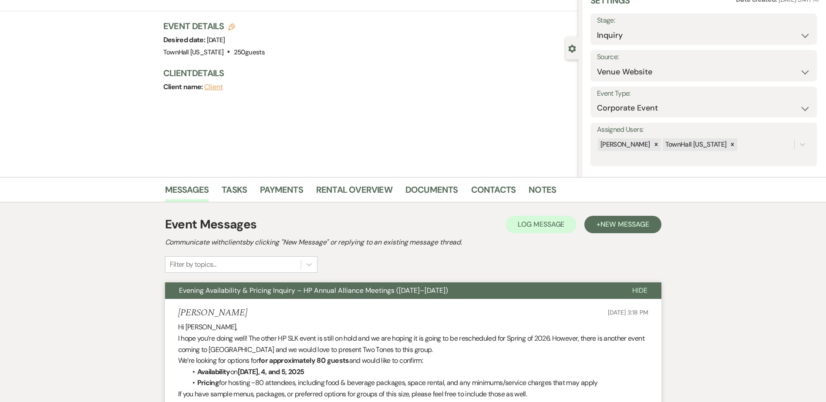
scroll to position [0, 0]
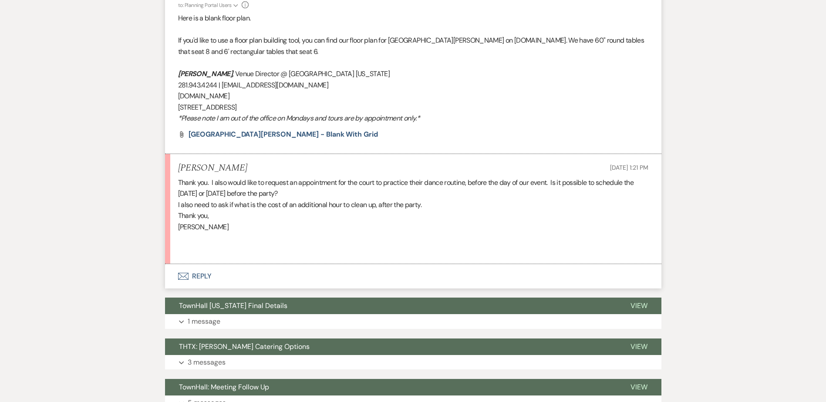
scroll to position [285, 0]
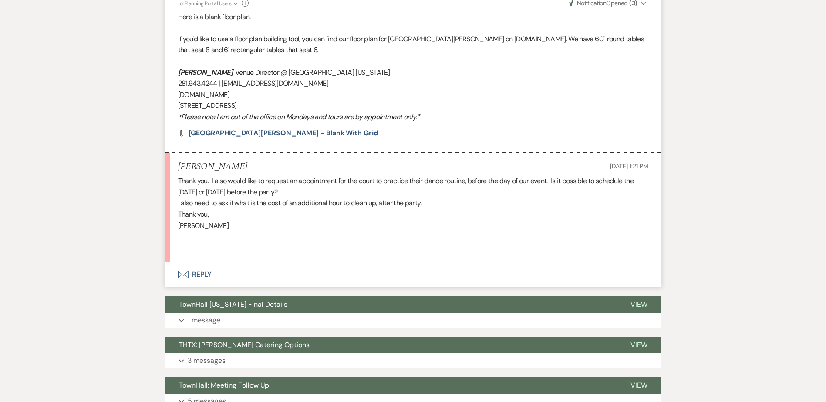
click at [190, 275] on button "Envelope Reply" at bounding box center [413, 274] width 496 height 24
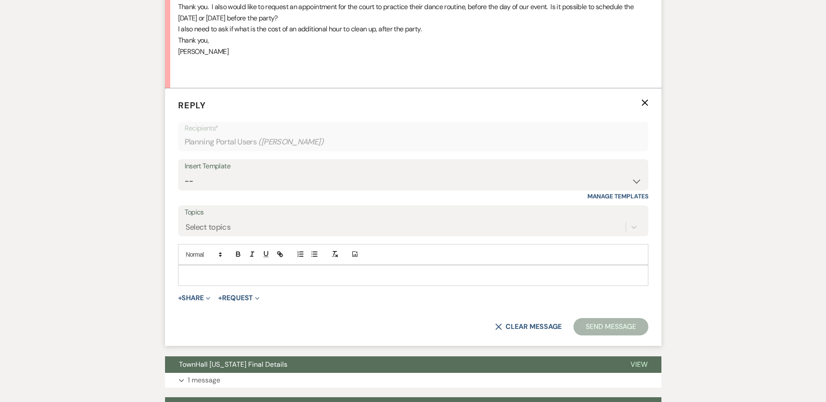
scroll to position [372, 0]
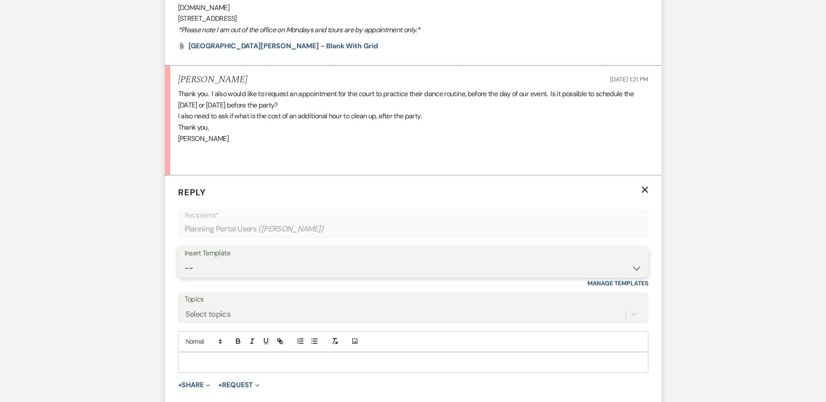
click at [218, 271] on select "-- Wedding Inquiry Follow Up: 2-3 days after initial lead- Avg Cost + Albums Th…" at bounding box center [413, 268] width 457 height 17
select select "1516"
click at [185, 260] on select "-- Wedding Inquiry Follow Up: 2-3 days after initial lead- Avg Cost + Albums Th…" at bounding box center [413, 268] width 457 height 17
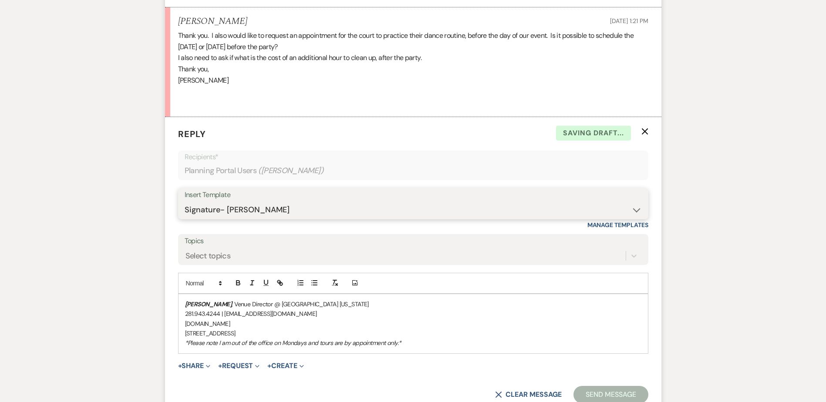
scroll to position [459, 0]
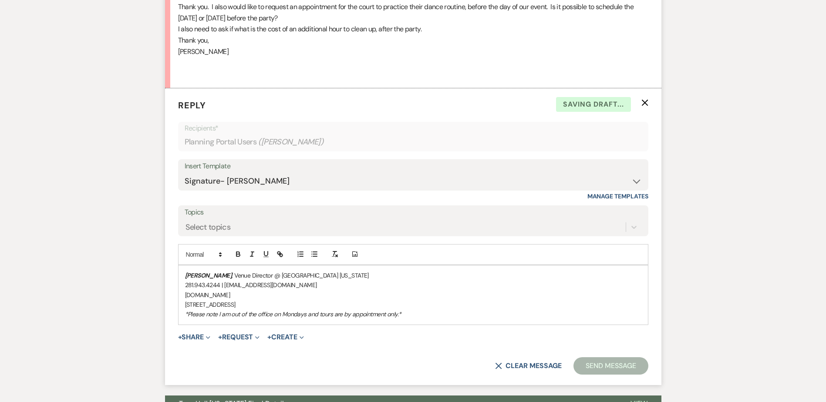
click at [182, 274] on div "[PERSON_NAME] , Venue Director @ [GEOGRAPHIC_DATA] [US_STATE] 281.943.4244 | [E…" at bounding box center [412, 294] width 469 height 59
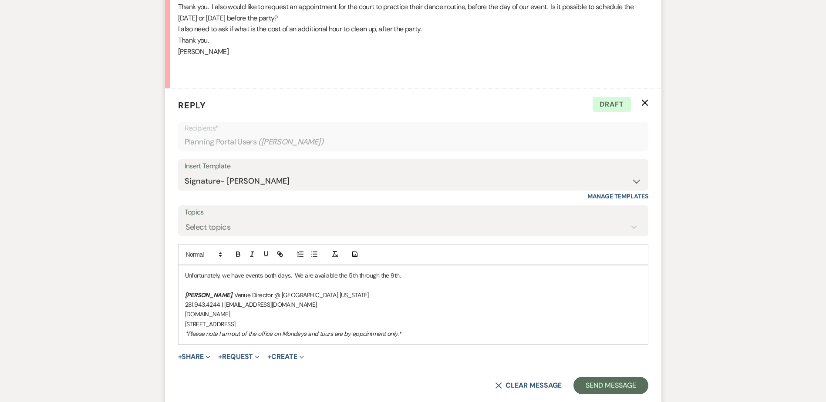
click at [418, 276] on p "Unfortunately, we have events both days. We are available the 5th through the 9…" at bounding box center [413, 276] width 456 height 10
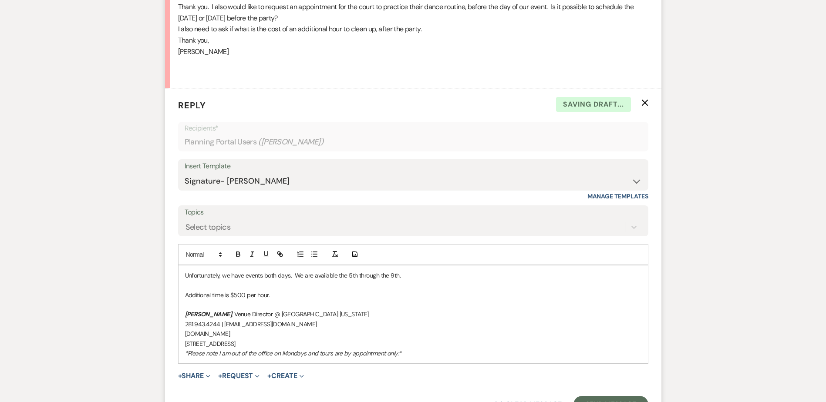
scroll to position [546, 0]
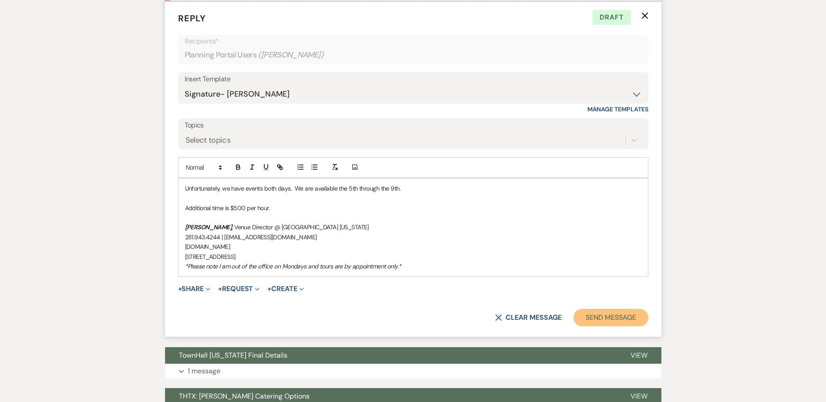
click at [600, 317] on button "Send Message" at bounding box center [610, 317] width 74 height 17
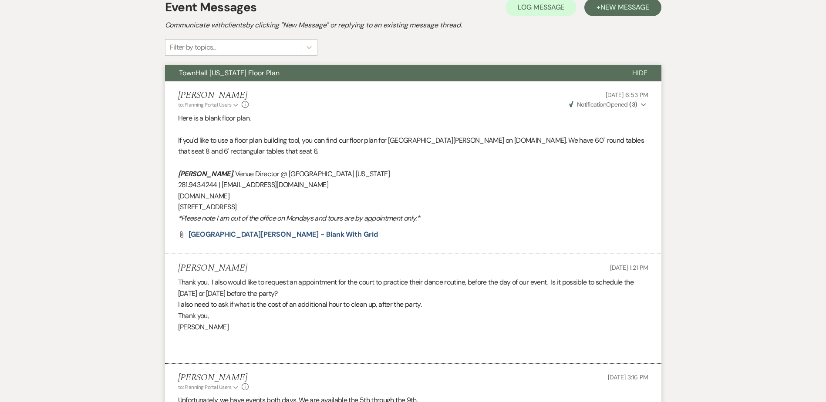
scroll to position [0, 0]
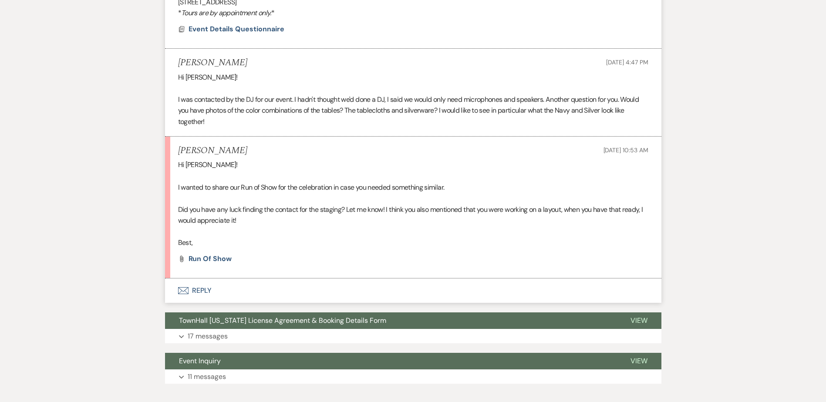
scroll to position [419, 0]
click at [225, 259] on span "Run of Show" at bounding box center [209, 258] width 43 height 9
click at [106, 245] on div "Messages Tasks Payments Vendors Rental Overview Timeline Docs & Files Contacts …" at bounding box center [413, 61] width 826 height 673
click at [189, 289] on button "Envelope Reply" at bounding box center [413, 291] width 496 height 24
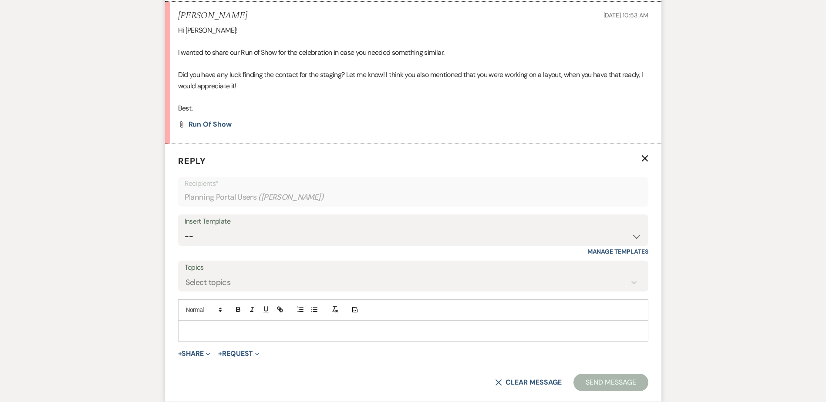
scroll to position [593, 0]
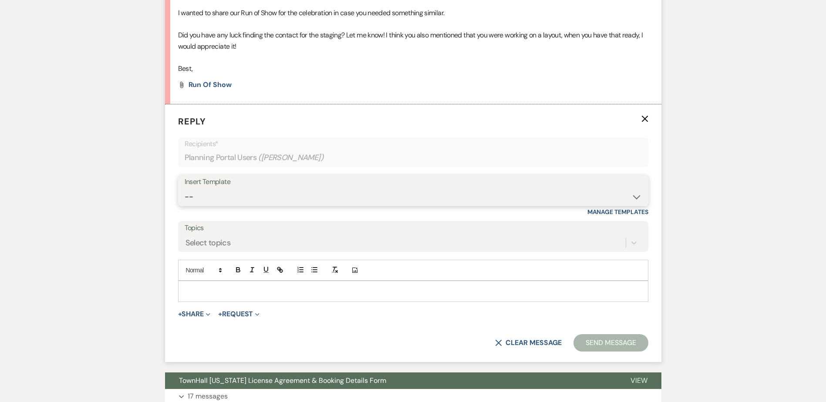
click at [214, 199] on select "-- Wedding Inquiry Follow Up: 2-3 days after initial lead- Avg Cost + Albums Th…" at bounding box center [413, 196] width 457 height 17
select select "1516"
click at [185, 188] on select "-- Wedding Inquiry Follow Up: 2-3 days after initial lead- Avg Cost + Albums Th…" at bounding box center [413, 196] width 457 height 17
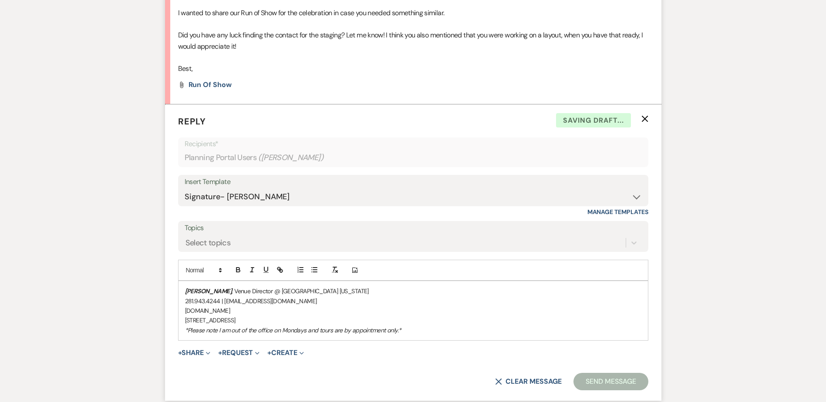
click at [181, 288] on div "[PERSON_NAME] , Venue Director @ [GEOGRAPHIC_DATA] [US_STATE] 281.943.4244 | [E…" at bounding box center [412, 310] width 469 height 59
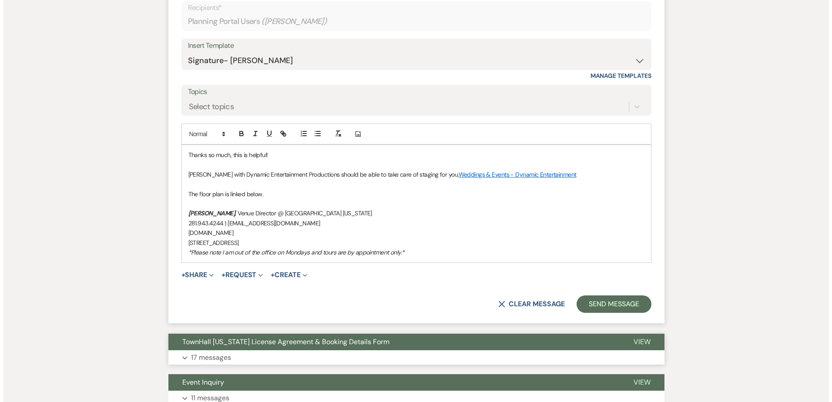
scroll to position [767, 0]
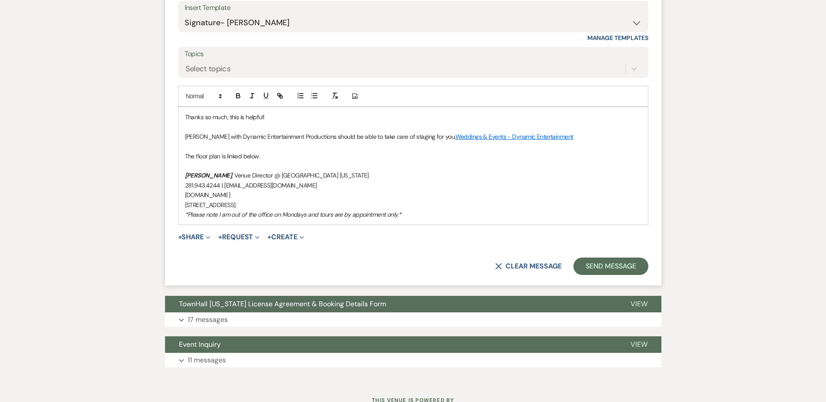
drag, startPoint x: 54, startPoint y: 199, endPoint x: 71, endPoint y: 208, distance: 19.5
click at [270, 158] on p "The floor plan is linked below." at bounding box center [413, 156] width 456 height 10
click at [193, 238] on button "+ Share Expand" at bounding box center [194, 237] width 33 height 7
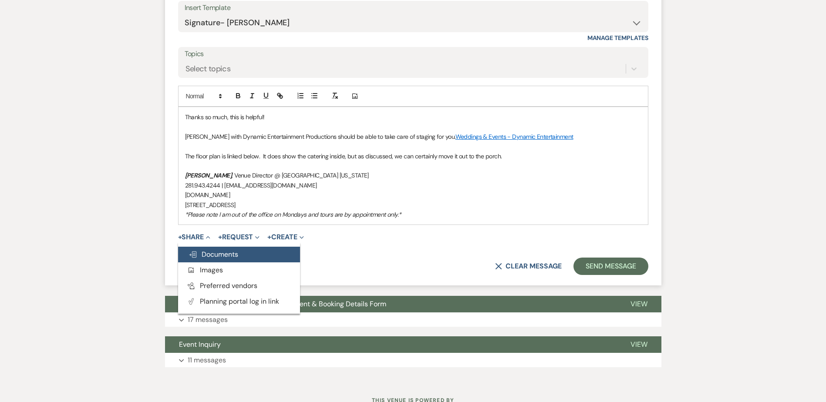
click at [200, 255] on span "Doc Upload Documents" at bounding box center [213, 254] width 50 height 9
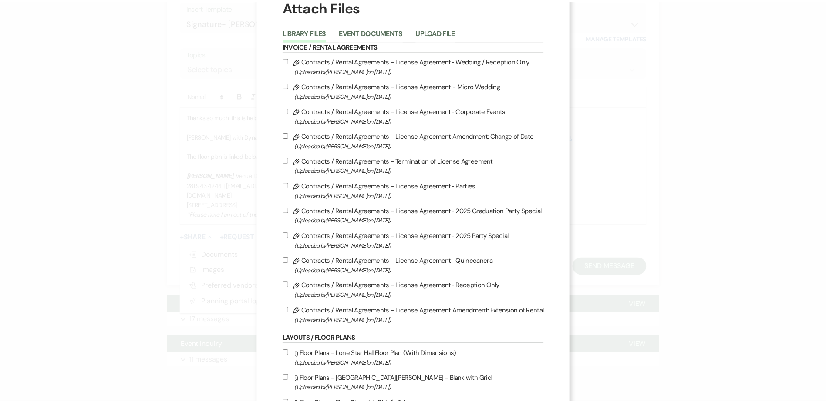
scroll to position [0, 0]
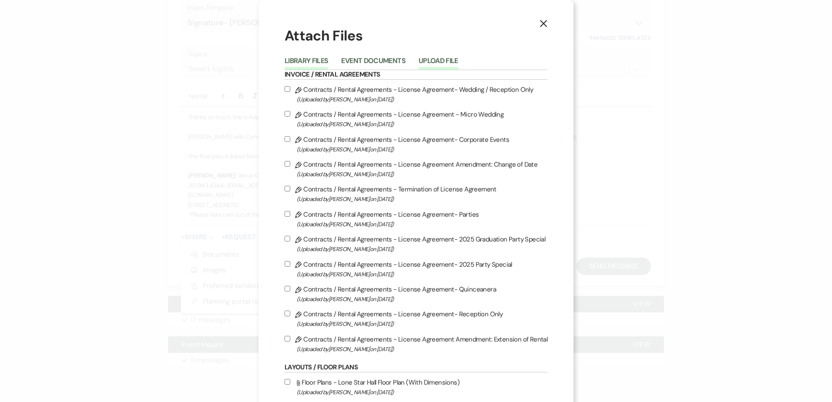
click at [438, 58] on button "Upload File" at bounding box center [439, 63] width 40 height 12
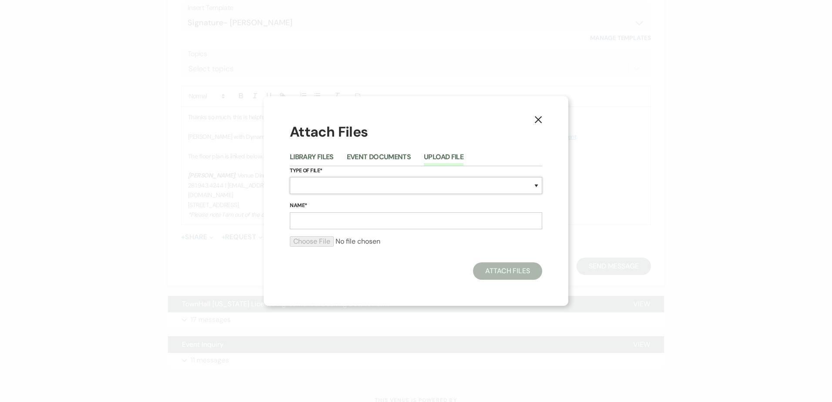
click at [313, 181] on select "Special Event Insurance Vendor Certificate of Insurance Contracts / Rental Agre…" at bounding box center [416, 185] width 252 height 17
select select "24"
click at [290, 177] on select "Special Event Insurance Vendor Certificate of Insurance Contracts / Rental Agre…" at bounding box center [416, 185] width 252 height 17
click at [318, 222] on input "Name*" at bounding box center [416, 220] width 252 height 17
type input "[DATE] Floor Plan"
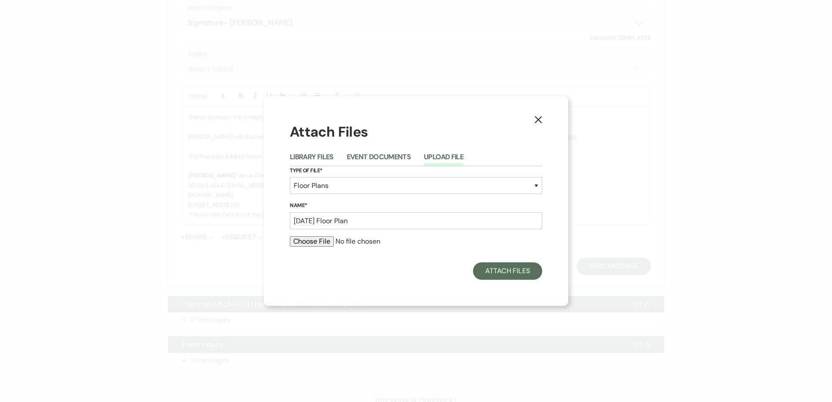
click at [311, 240] on input "file" at bounding box center [416, 241] width 252 height 10
type input "C:\fakepath\Floor Plan [DATE].pdf"
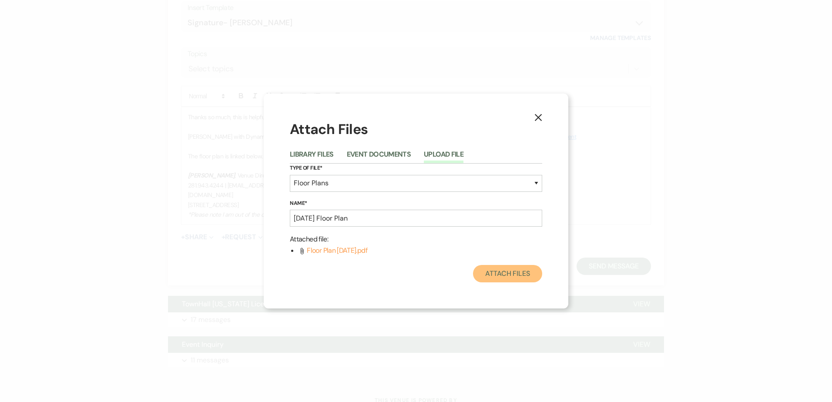
click at [500, 272] on button "Attach Files" at bounding box center [507, 273] width 69 height 17
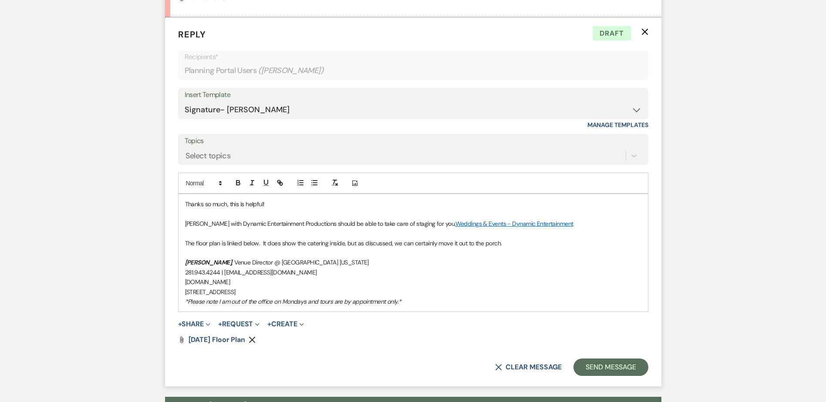
scroll to position [767, 0]
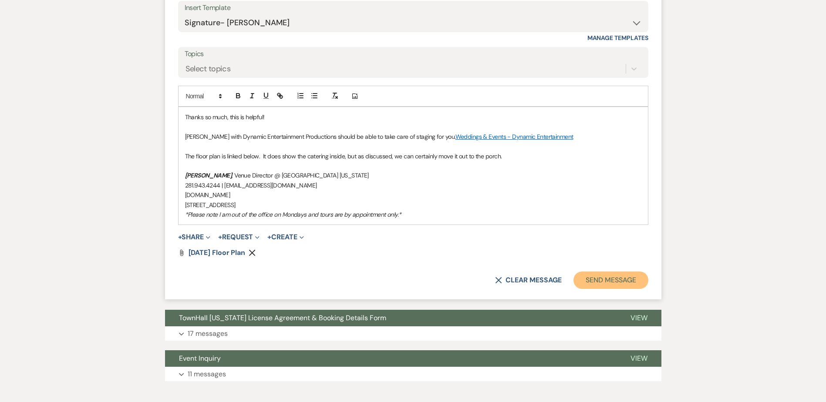
click at [597, 279] on button "Send Message" at bounding box center [610, 280] width 74 height 17
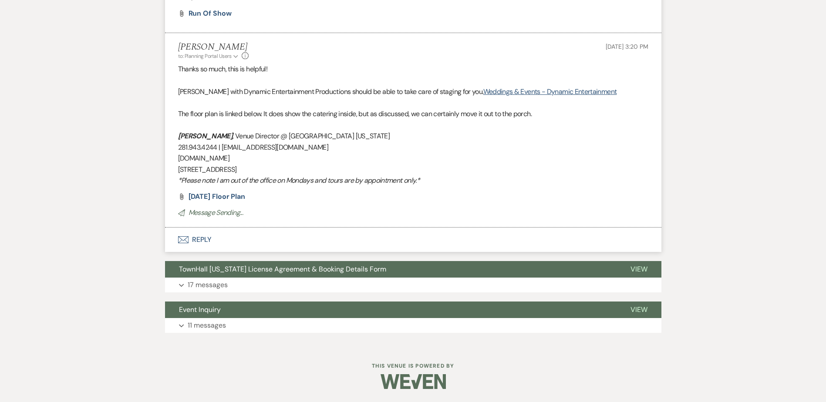
scroll to position [0, 0]
